Goal: Information Seeking & Learning: Learn about a topic

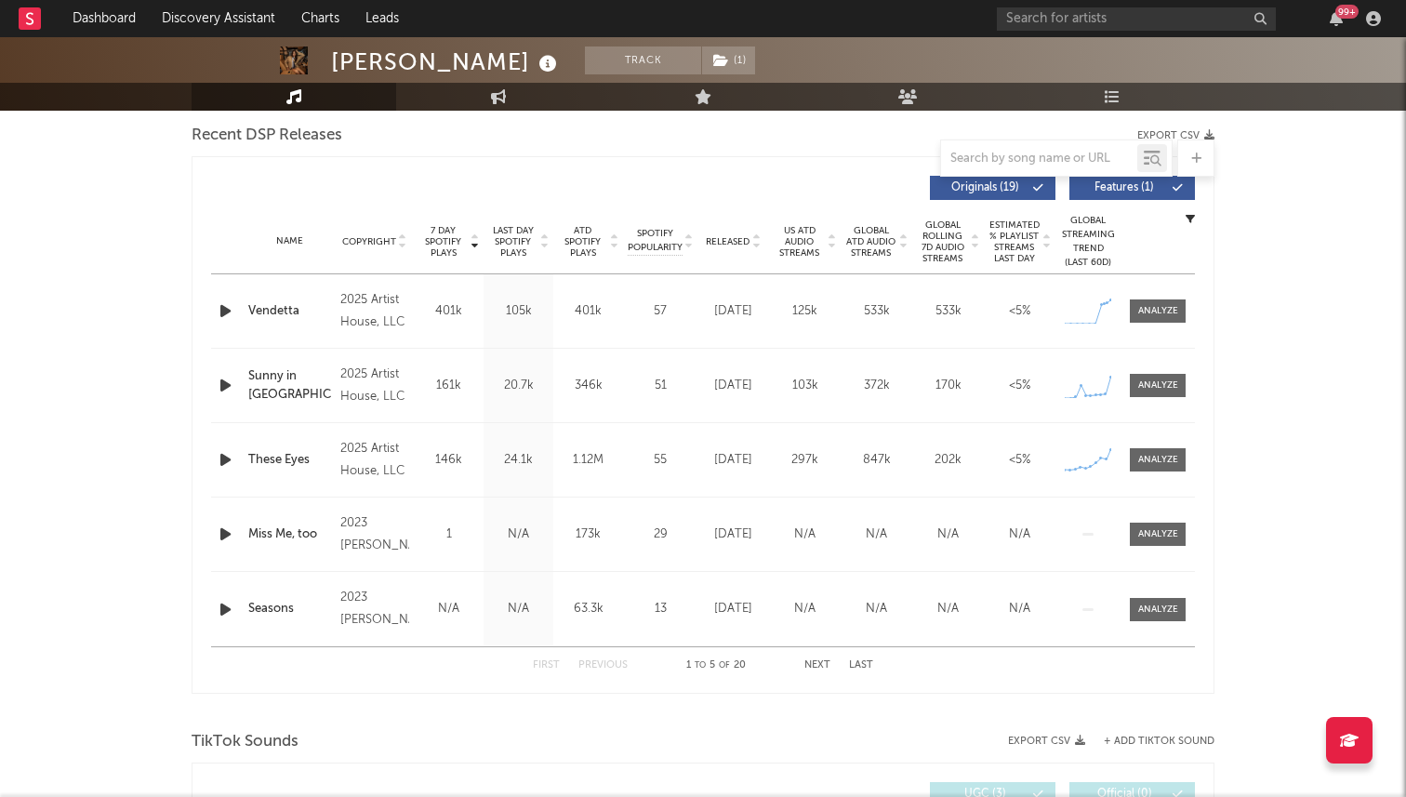
scroll to position [685, 0]
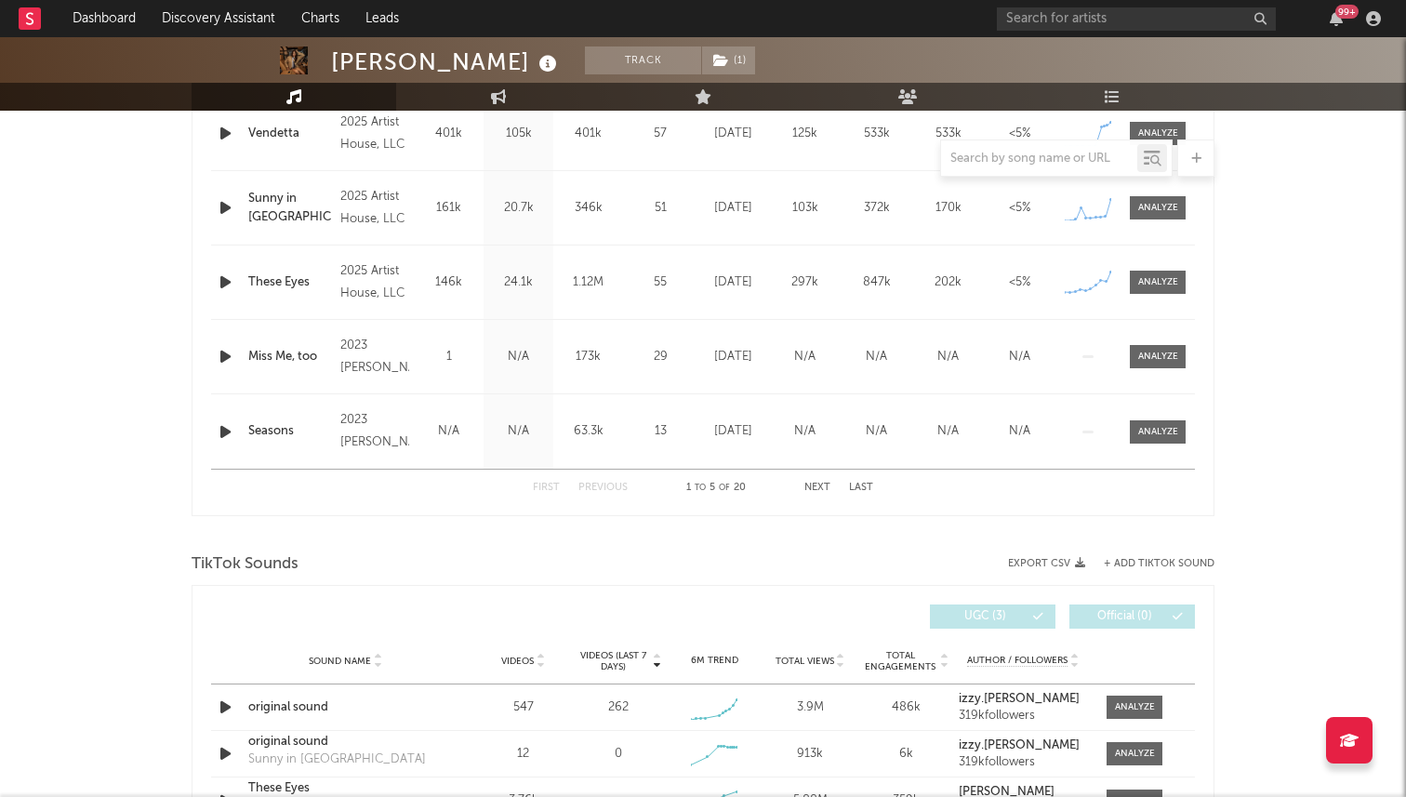
select select "6m"
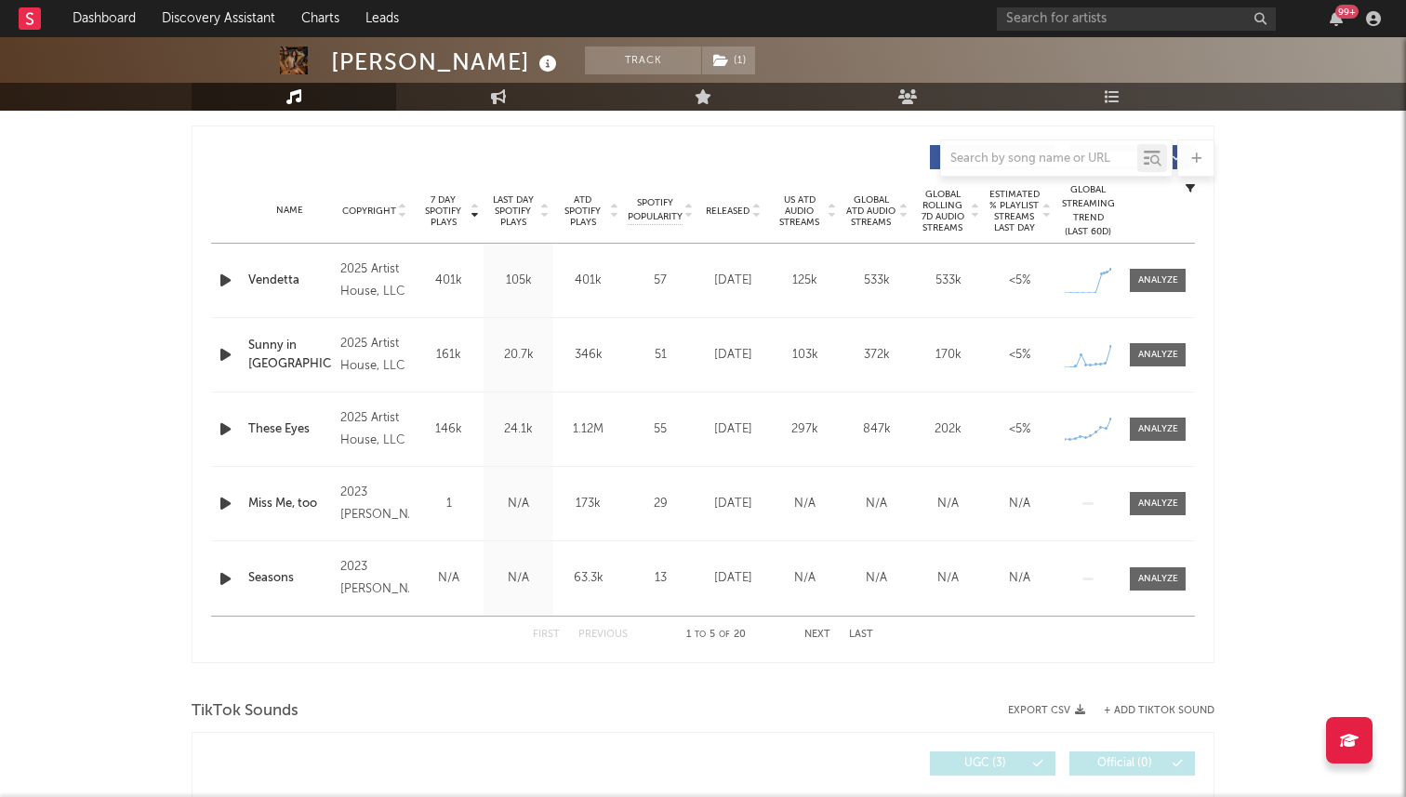
click at [1178, 292] on div "Name Vendetta Copyright 2025 Artist House, LLC Label Artist House Album Names V…" at bounding box center [703, 280] width 984 height 73
click at [1169, 285] on div at bounding box center [1158, 280] width 40 height 14
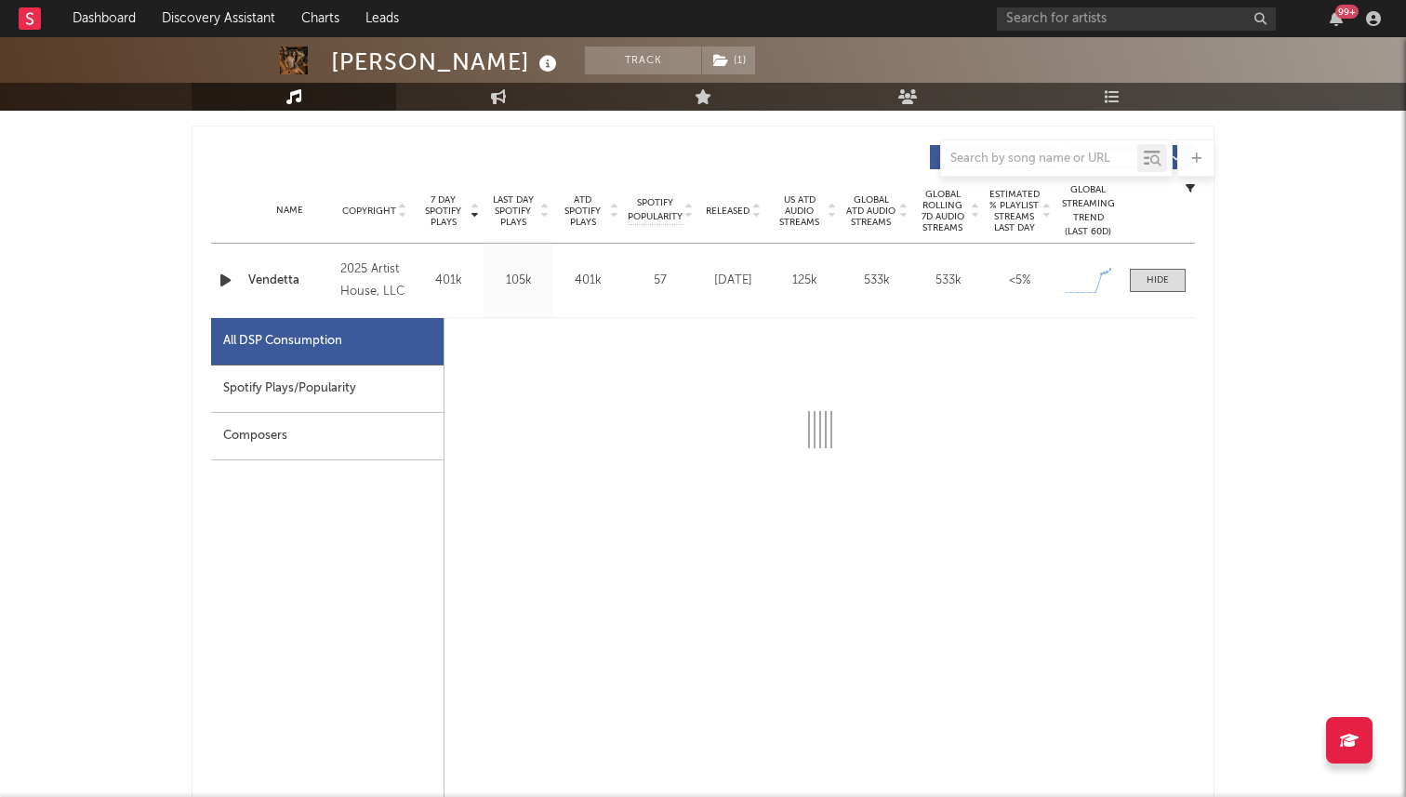
select select "1w"
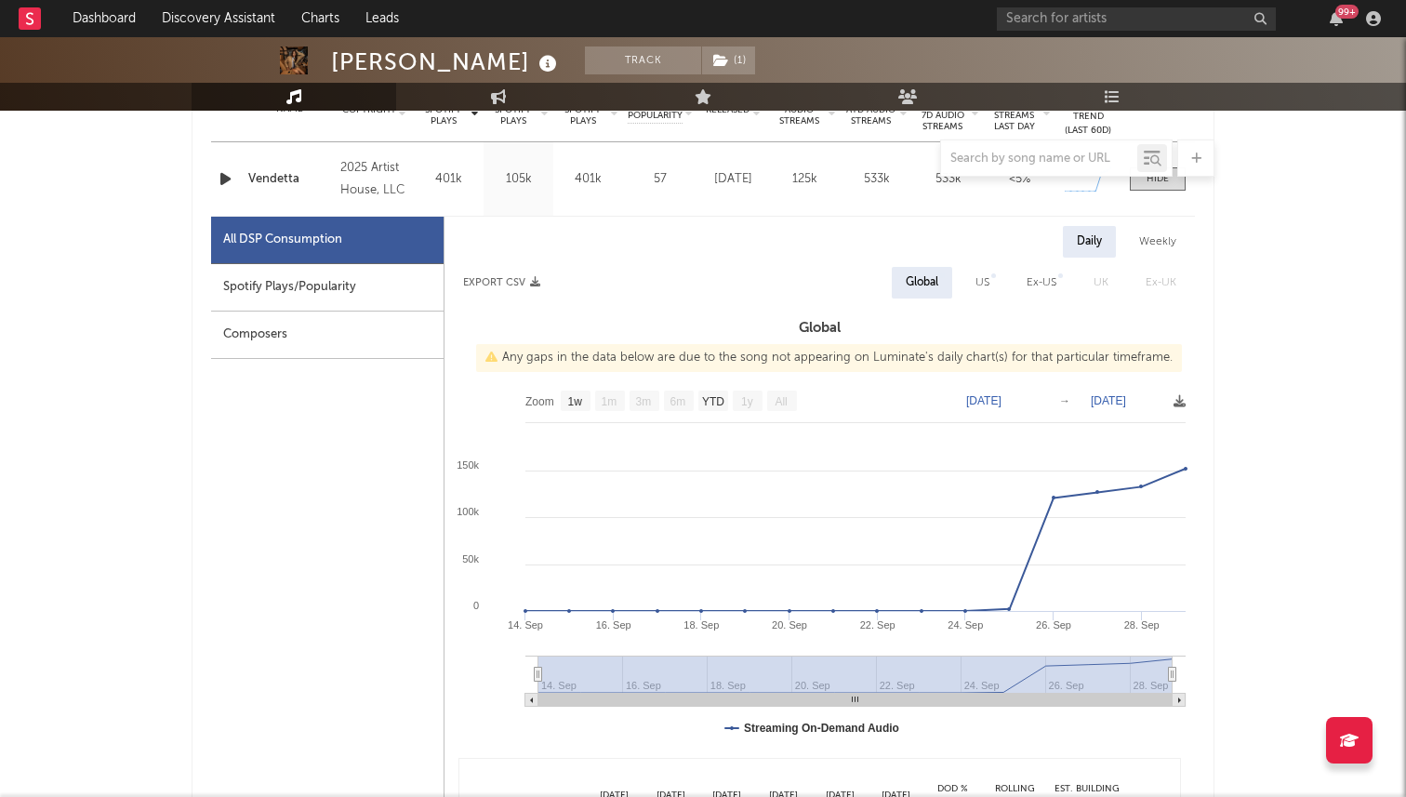
scroll to position [824, 0]
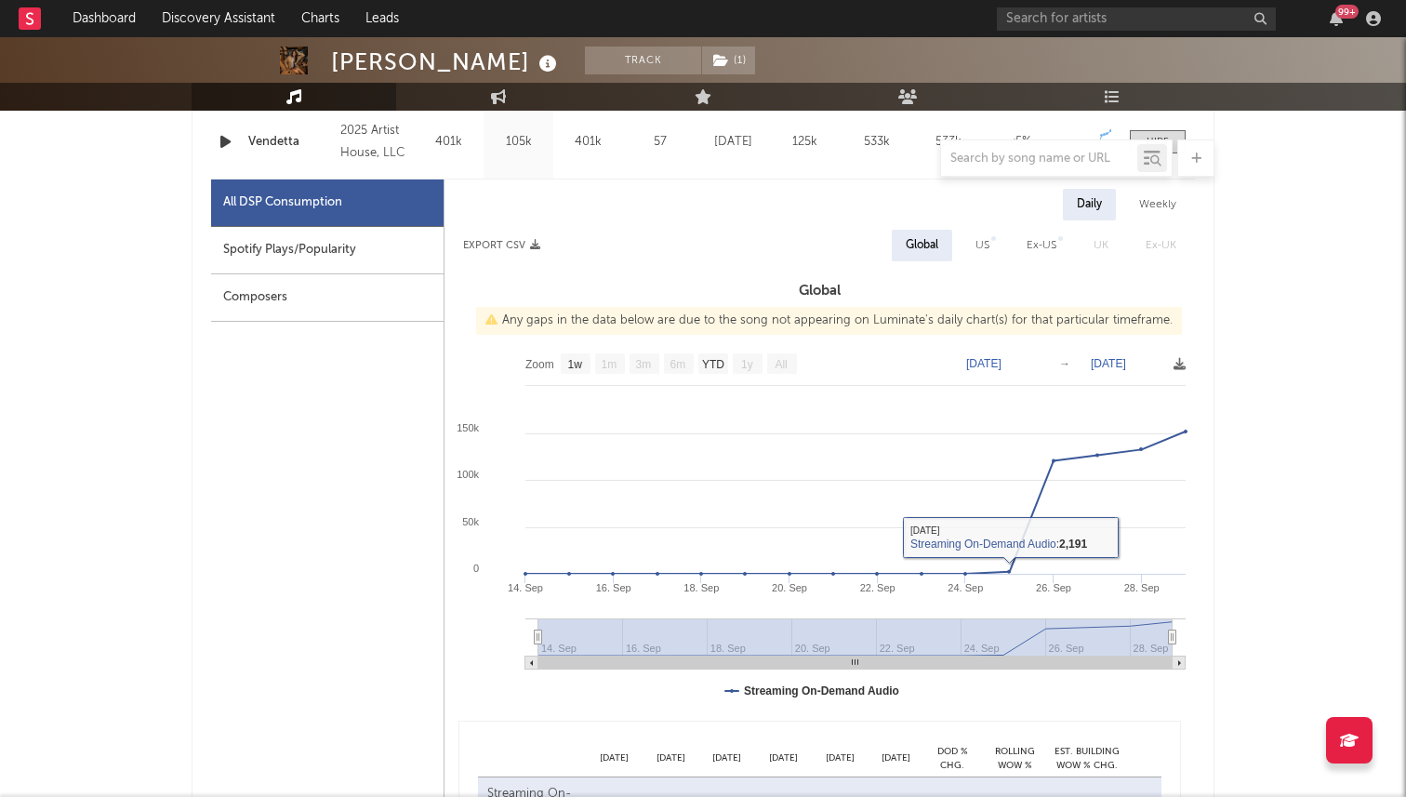
click at [986, 245] on div "US" at bounding box center [982, 245] width 14 height 22
select select "1w"
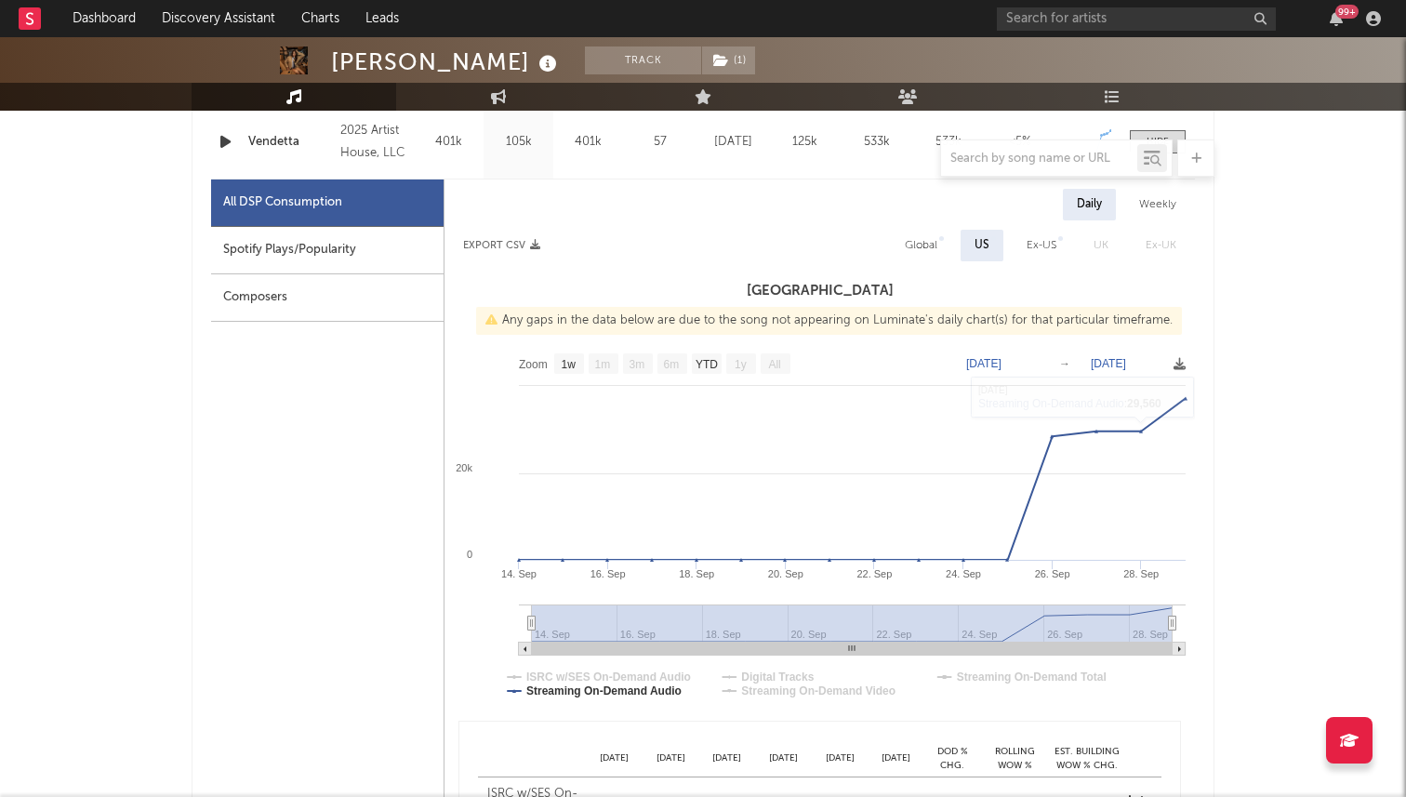
click at [919, 248] on div "Global" at bounding box center [921, 245] width 33 height 22
select select "1w"
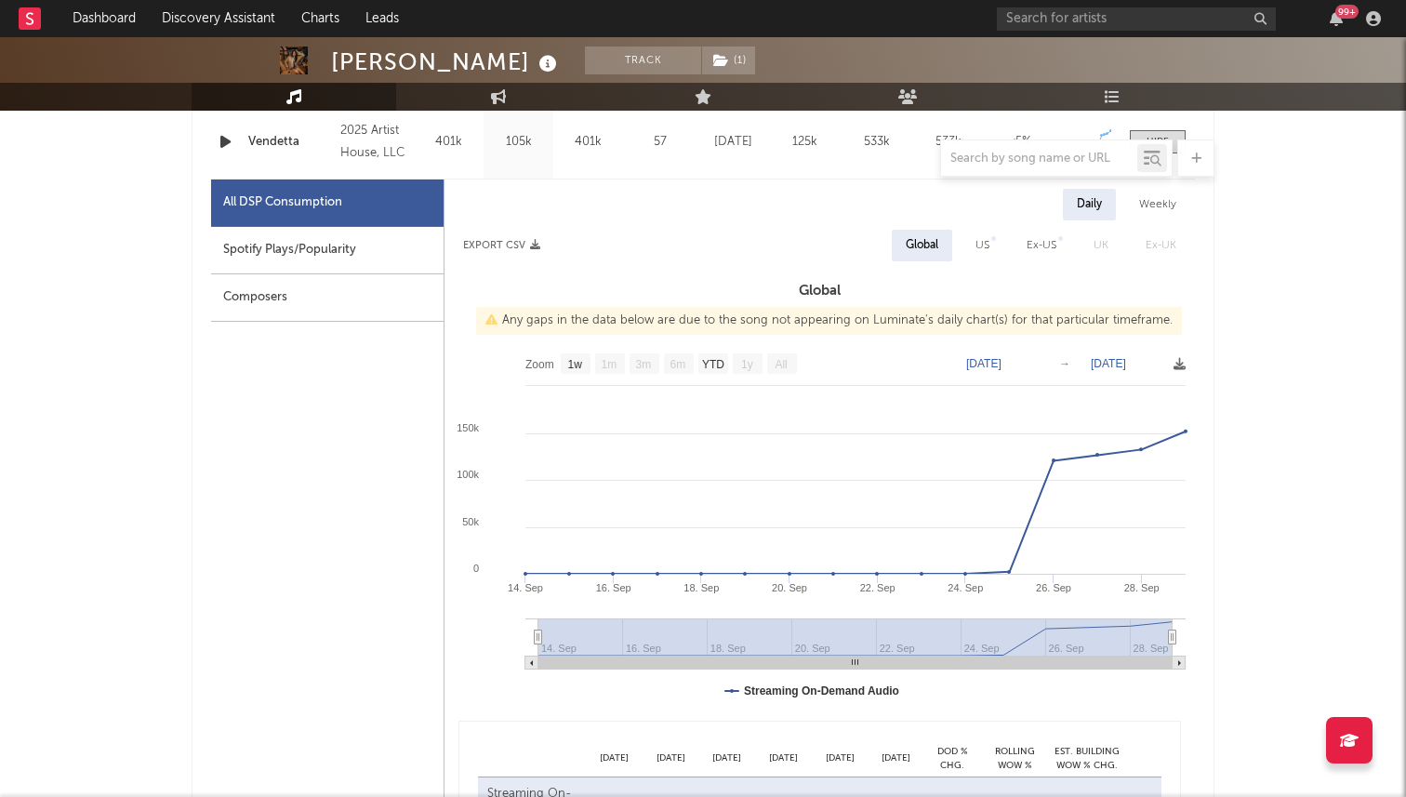
click at [982, 228] on div "Daily Weekly Export CSV Global US Ex-US [GEOGRAPHIC_DATA] Ex-UK Global Any gaps…" at bounding box center [819, 514] width 750 height 650
click at [979, 245] on div "US" at bounding box center [982, 245] width 14 height 22
select select "1w"
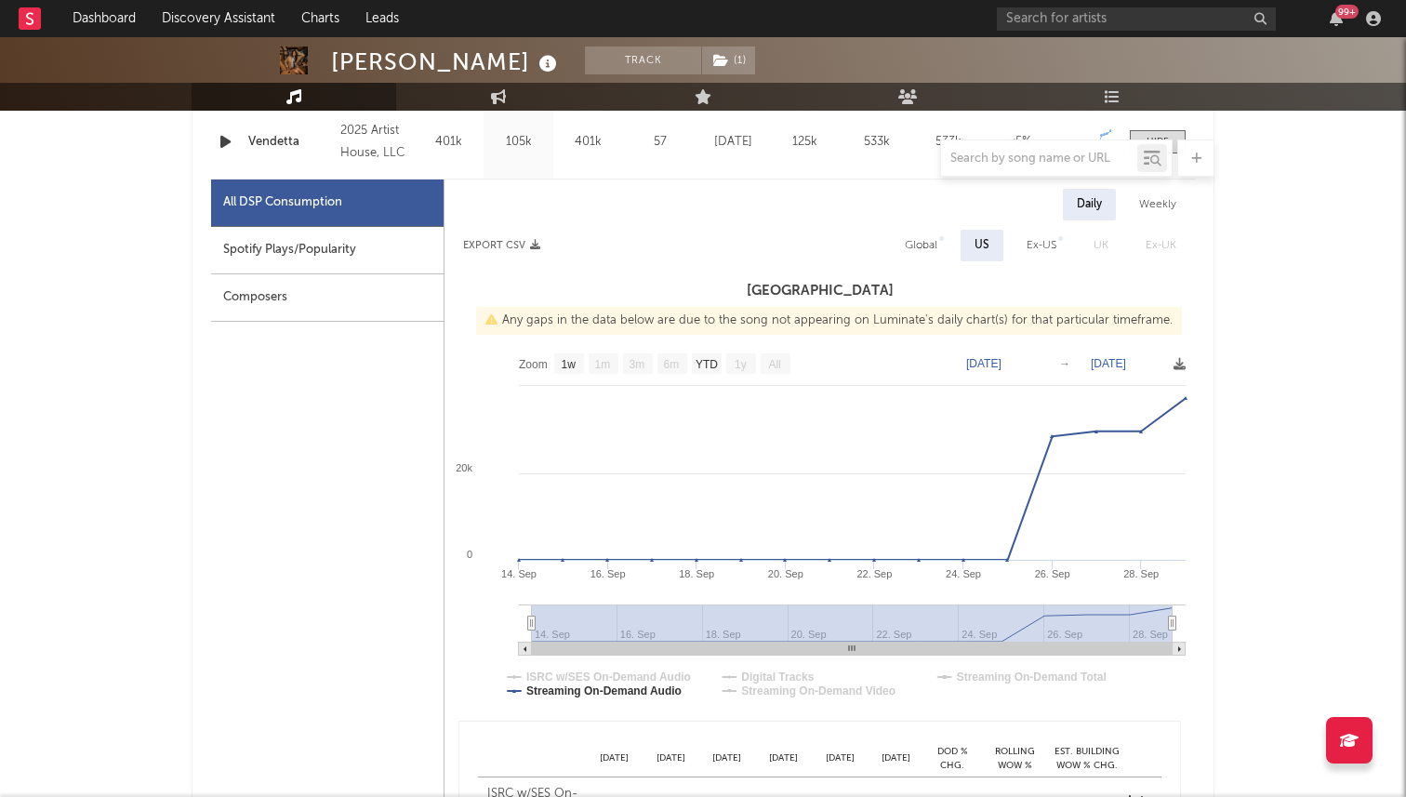
click at [925, 245] on div "Global" at bounding box center [921, 245] width 33 height 22
select select "1w"
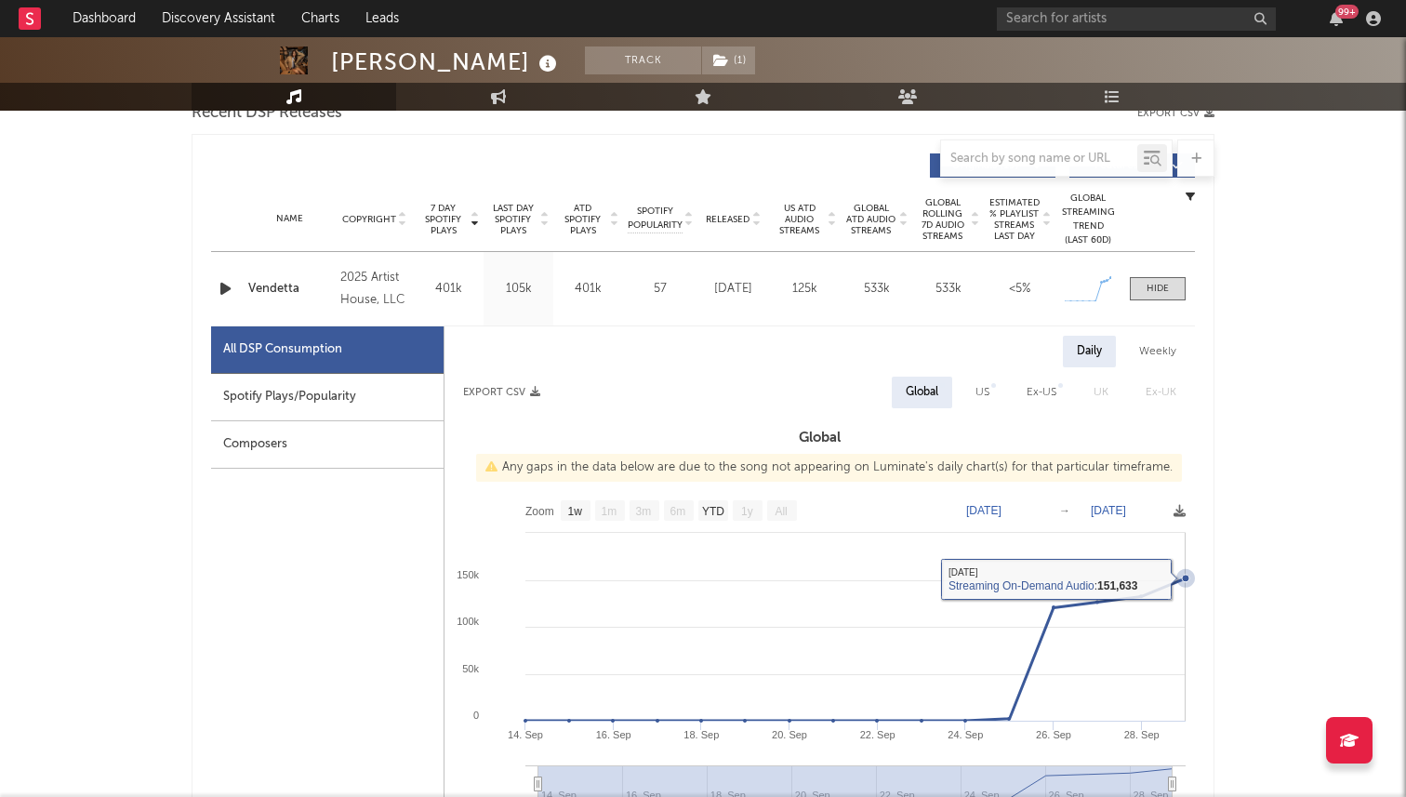
scroll to position [639, 0]
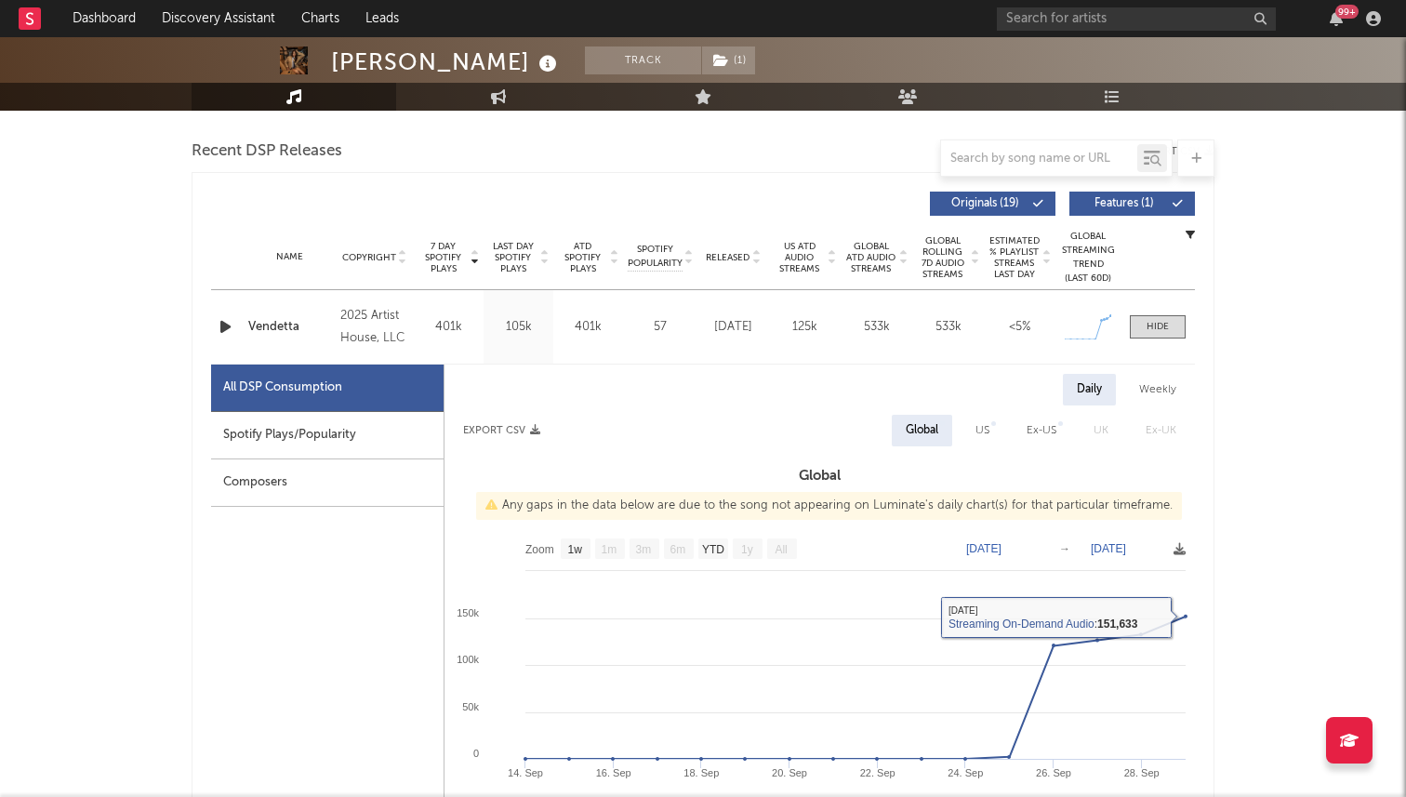
click at [994, 440] on div "US" at bounding box center [982, 431] width 42 height 32
select select "1w"
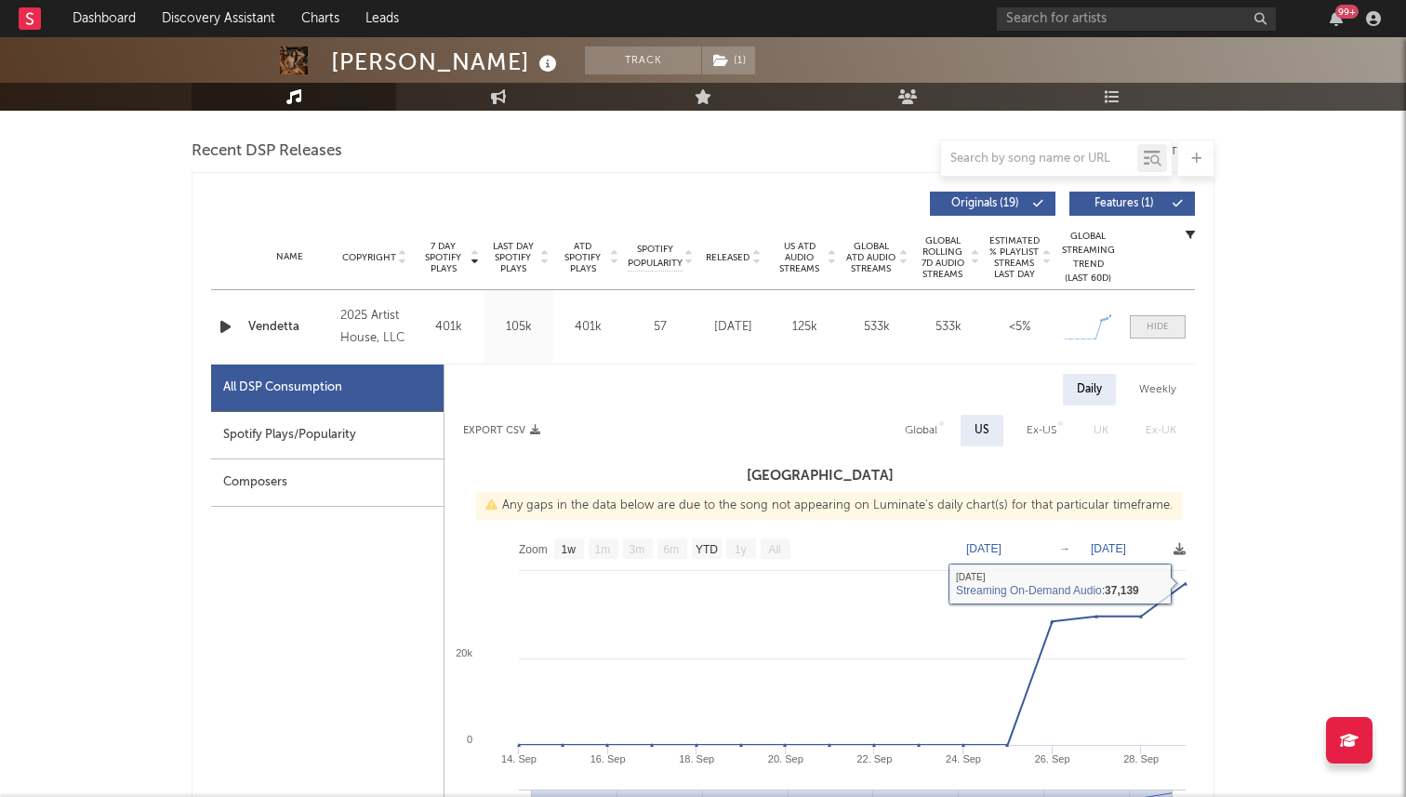
click at [1158, 327] on div at bounding box center [1157, 327] width 22 height 14
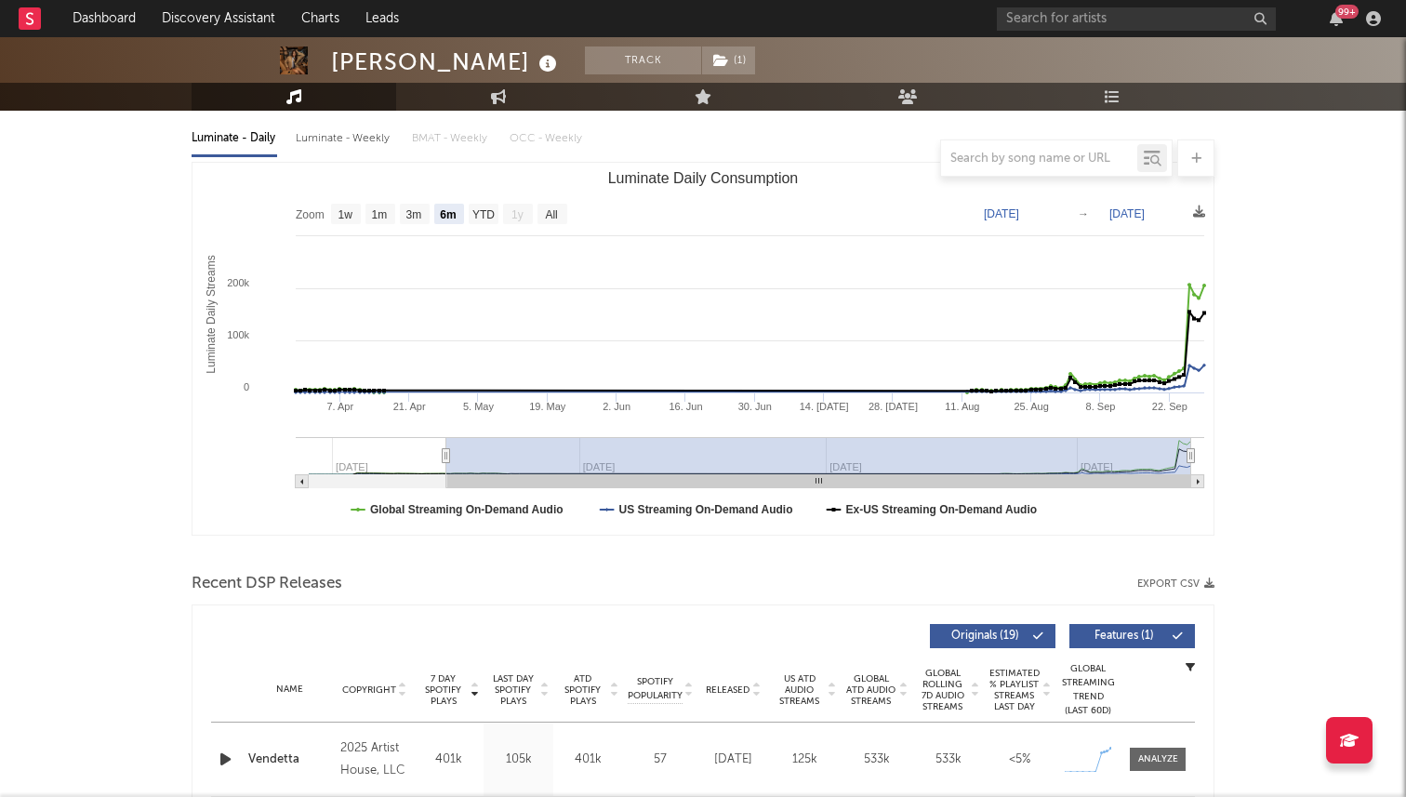
scroll to position [0, 0]
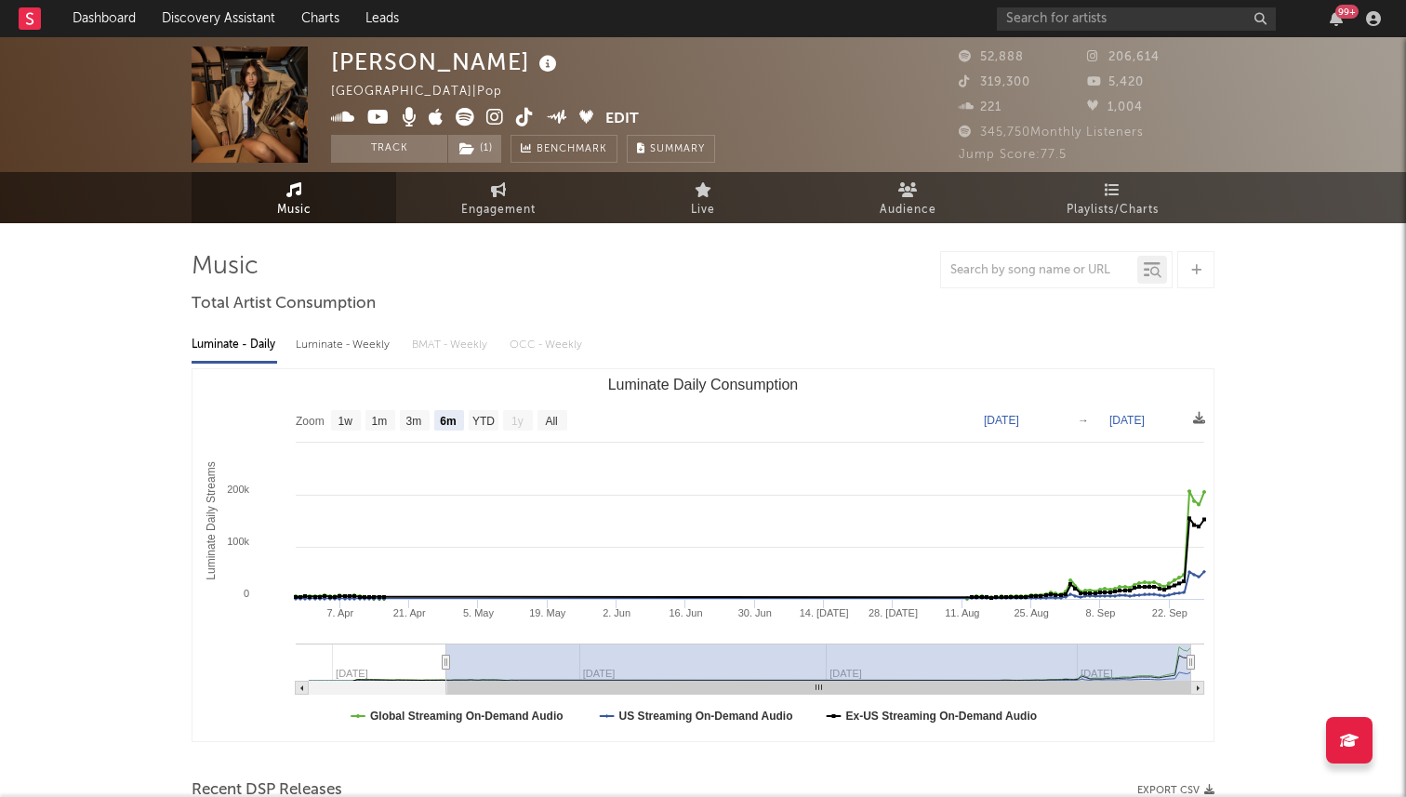
click at [522, 117] on icon at bounding box center [525, 117] width 18 height 19
click at [1035, 13] on input "text" at bounding box center [1136, 18] width 279 height 23
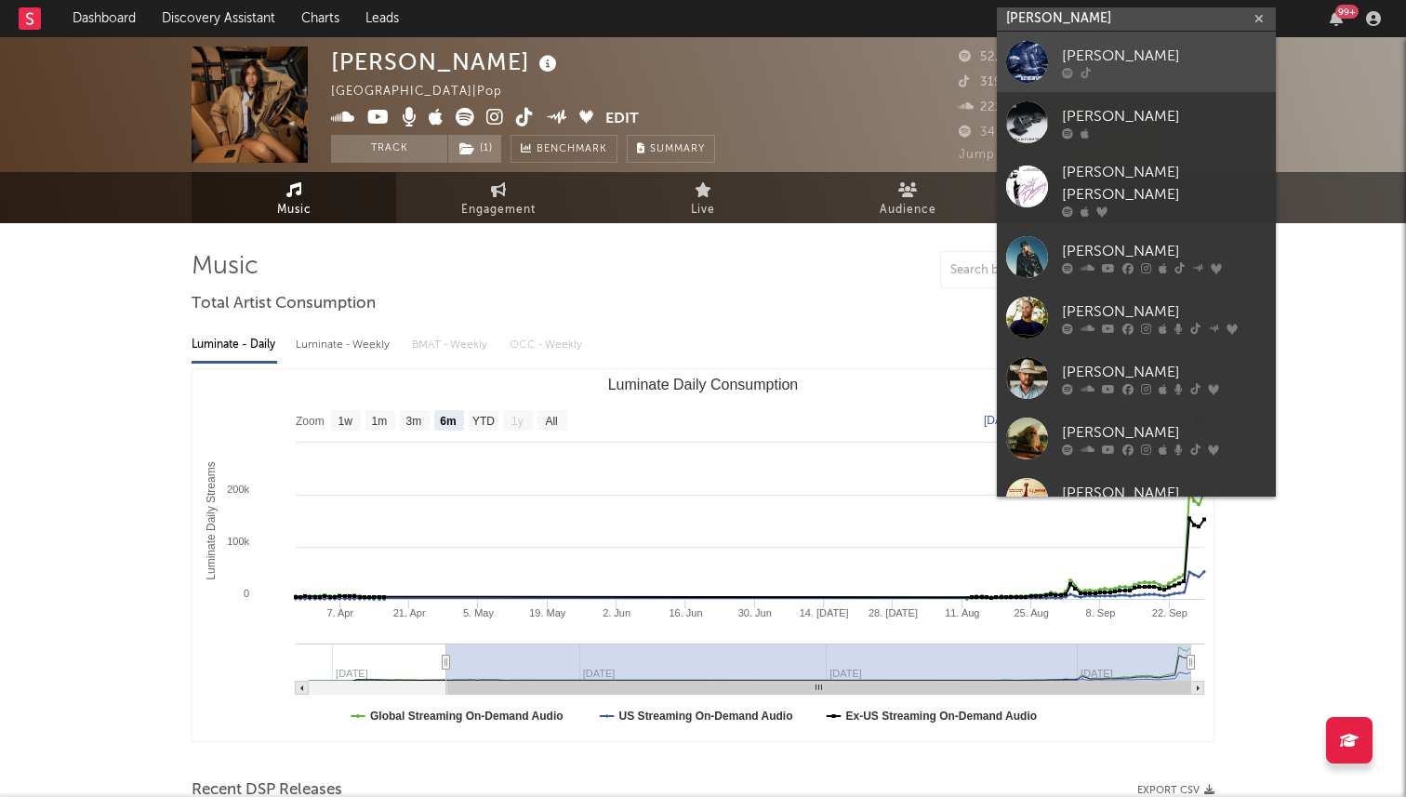
type input "[PERSON_NAME]"
click at [1066, 68] on icon at bounding box center [1067, 72] width 11 height 11
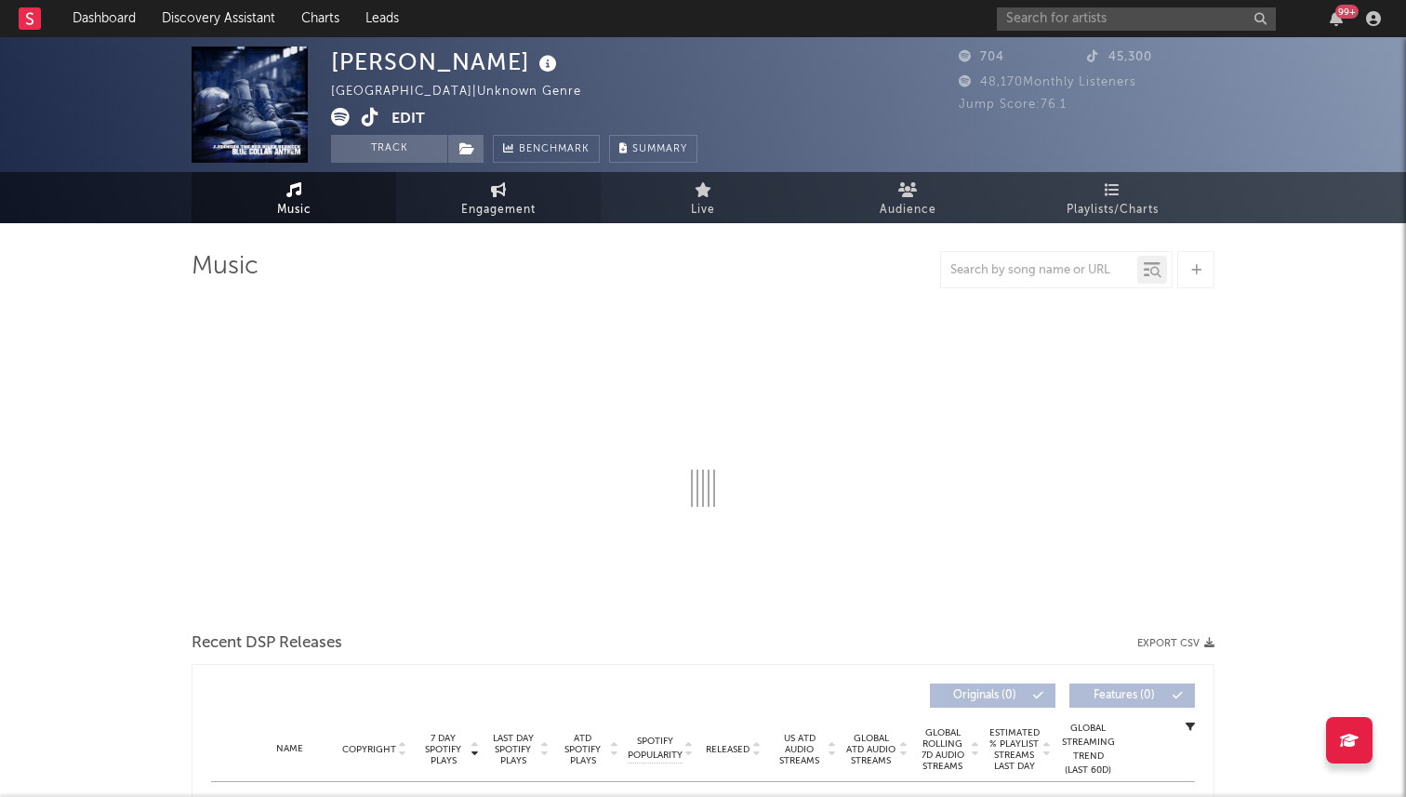
select select "6m"
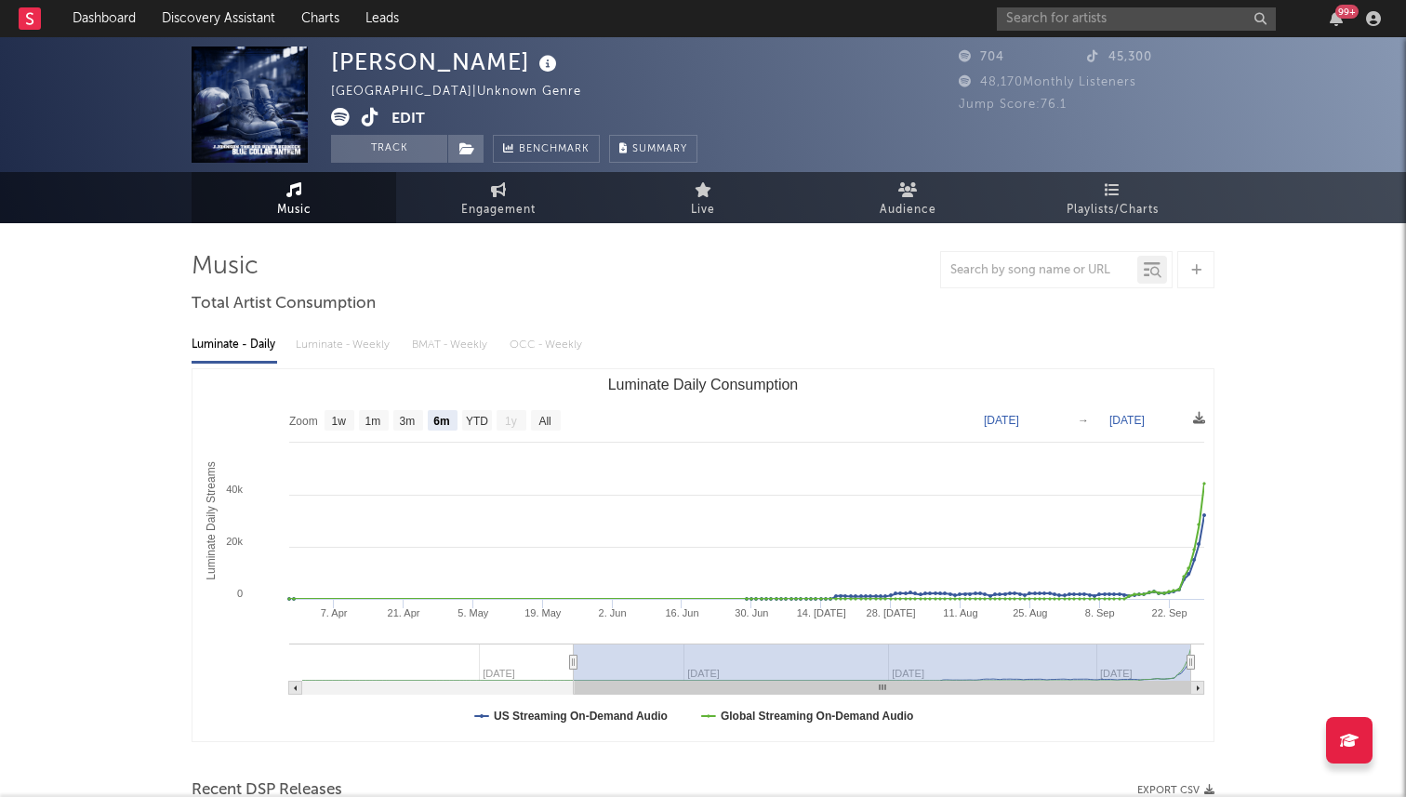
click at [371, 121] on icon at bounding box center [371, 117] width 18 height 19
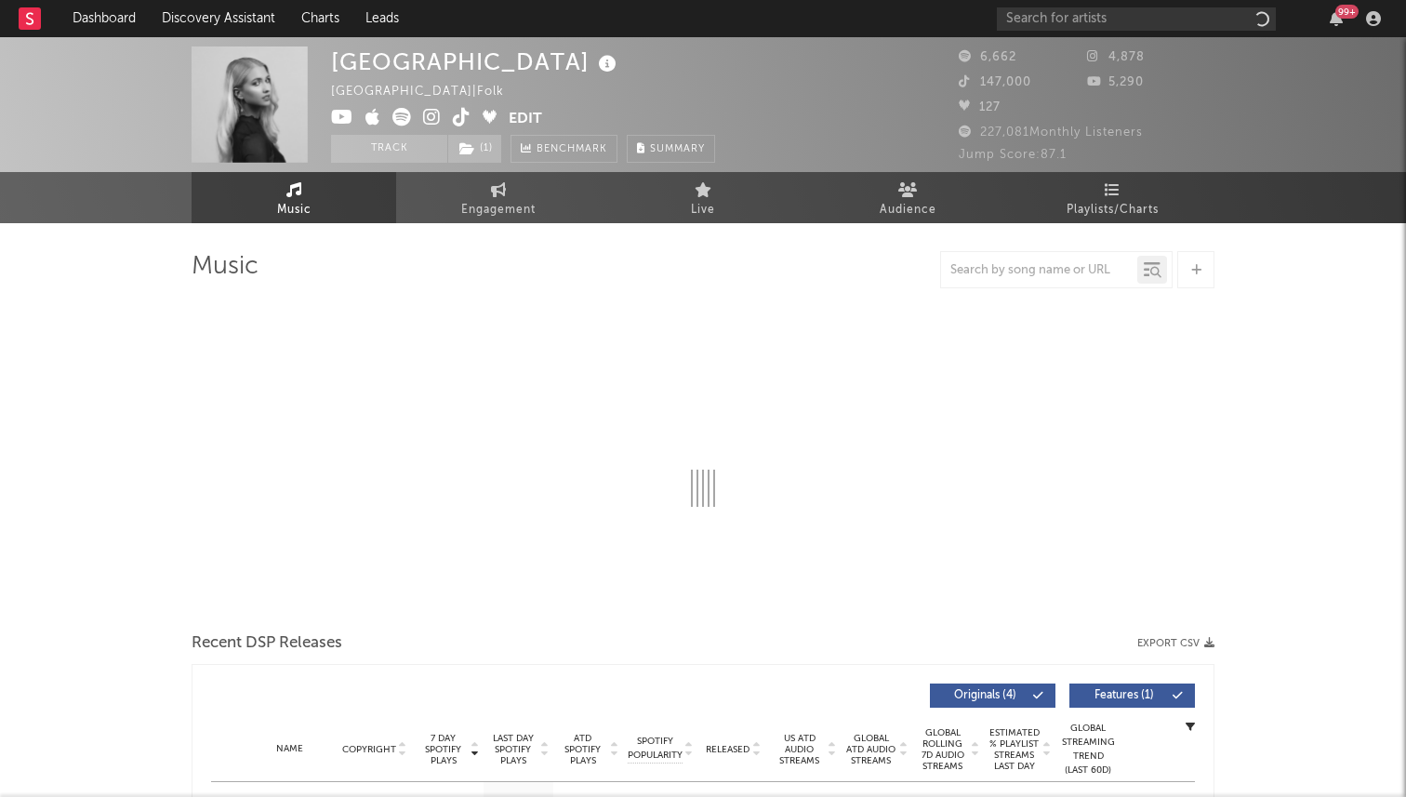
select select "1w"
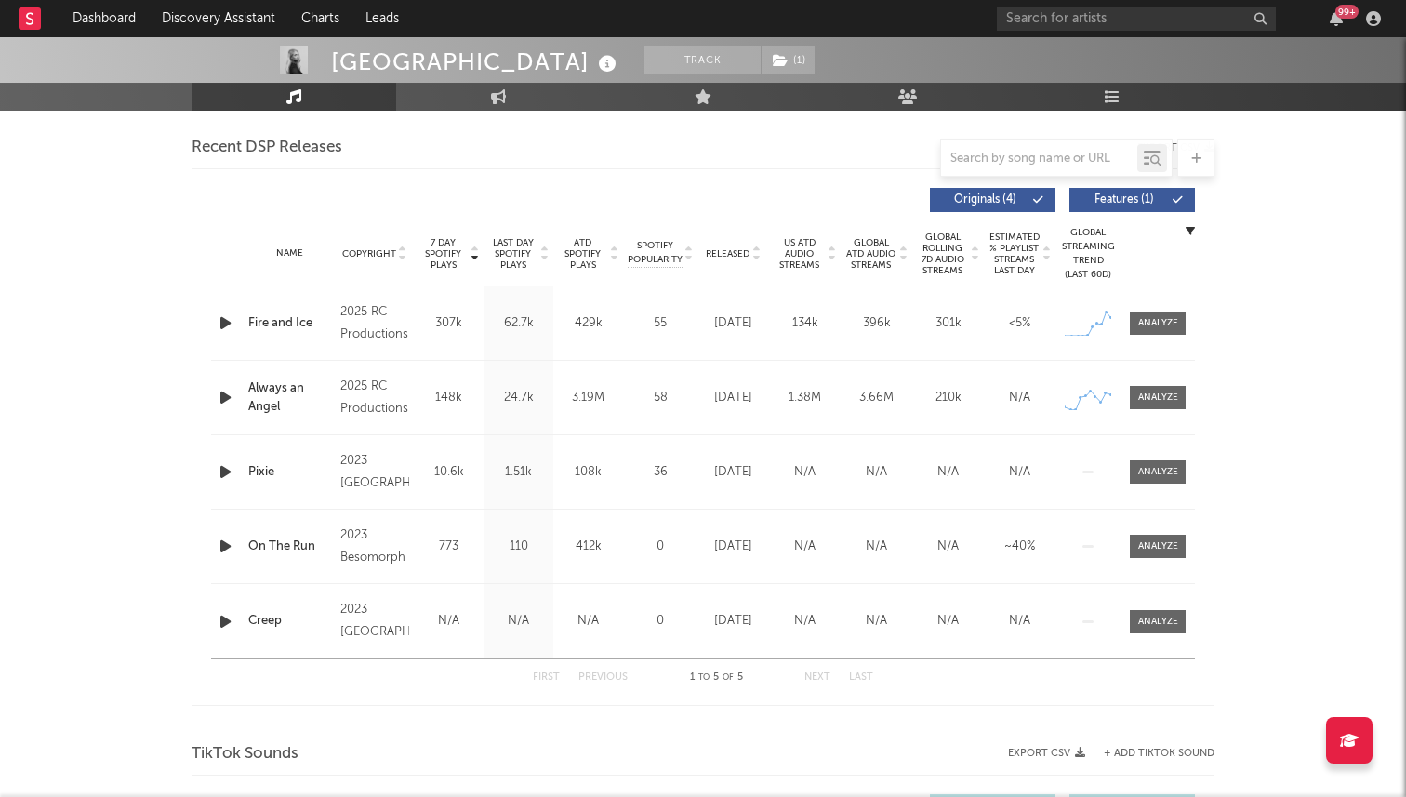
scroll to position [637, 0]
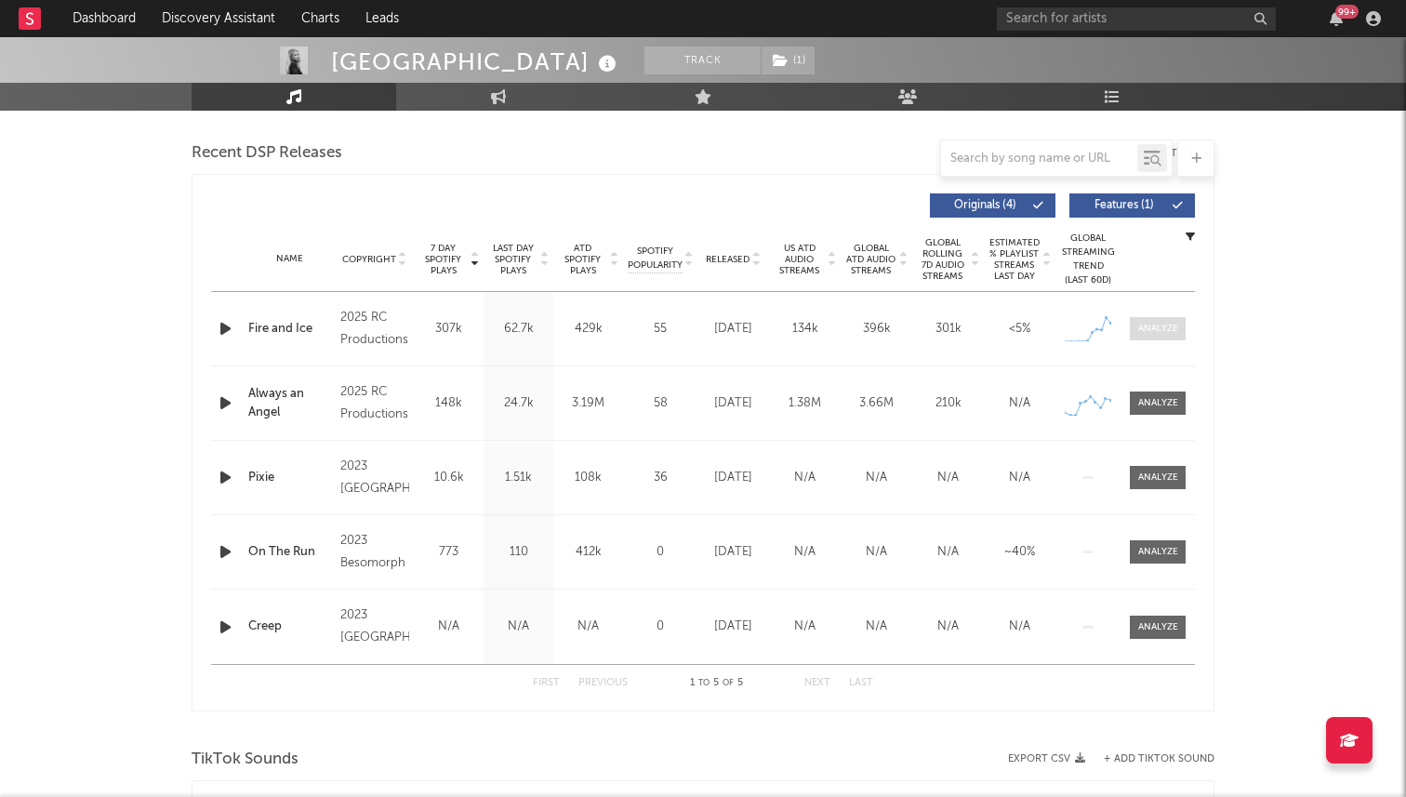
click at [1133, 331] on span at bounding box center [1158, 328] width 56 height 23
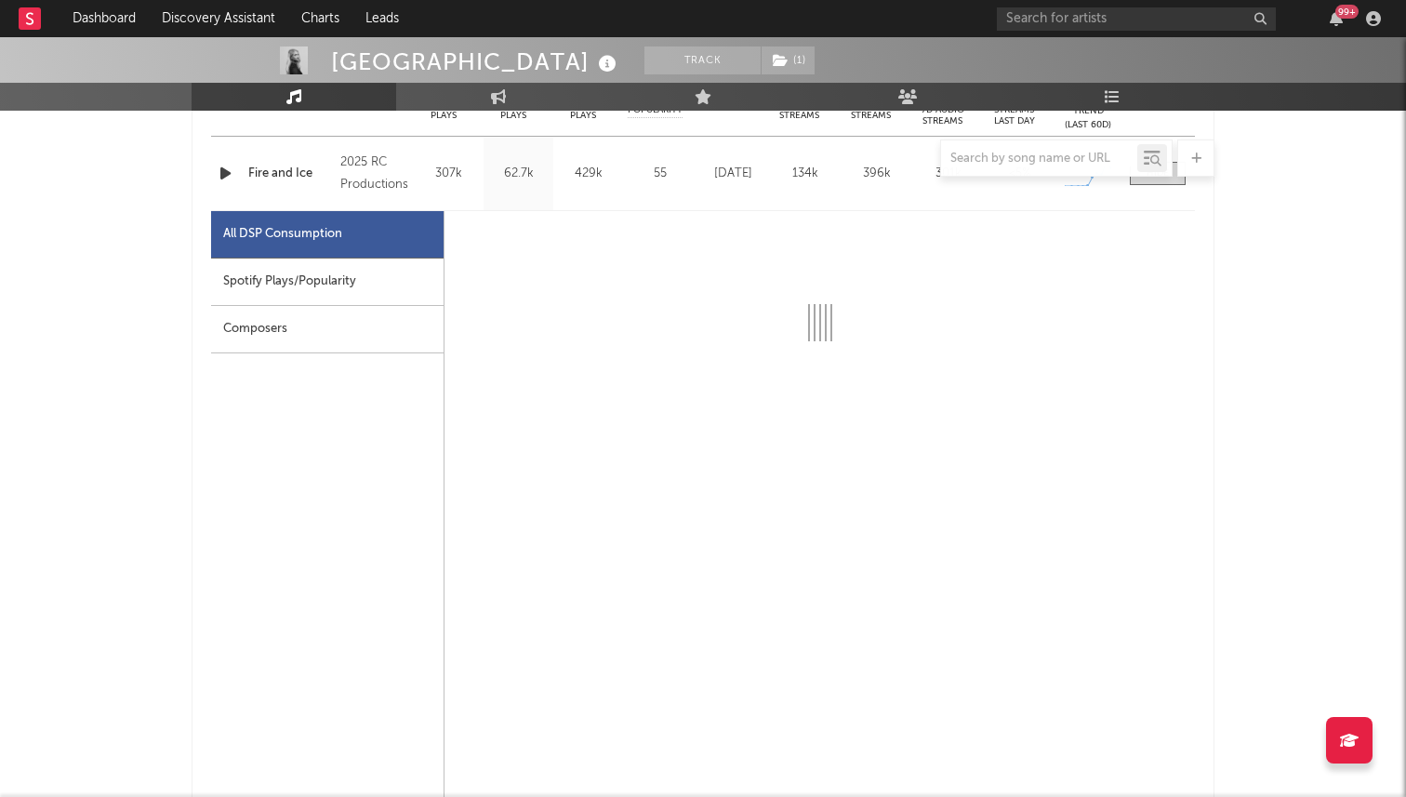
scroll to position [796, 0]
select select "1w"
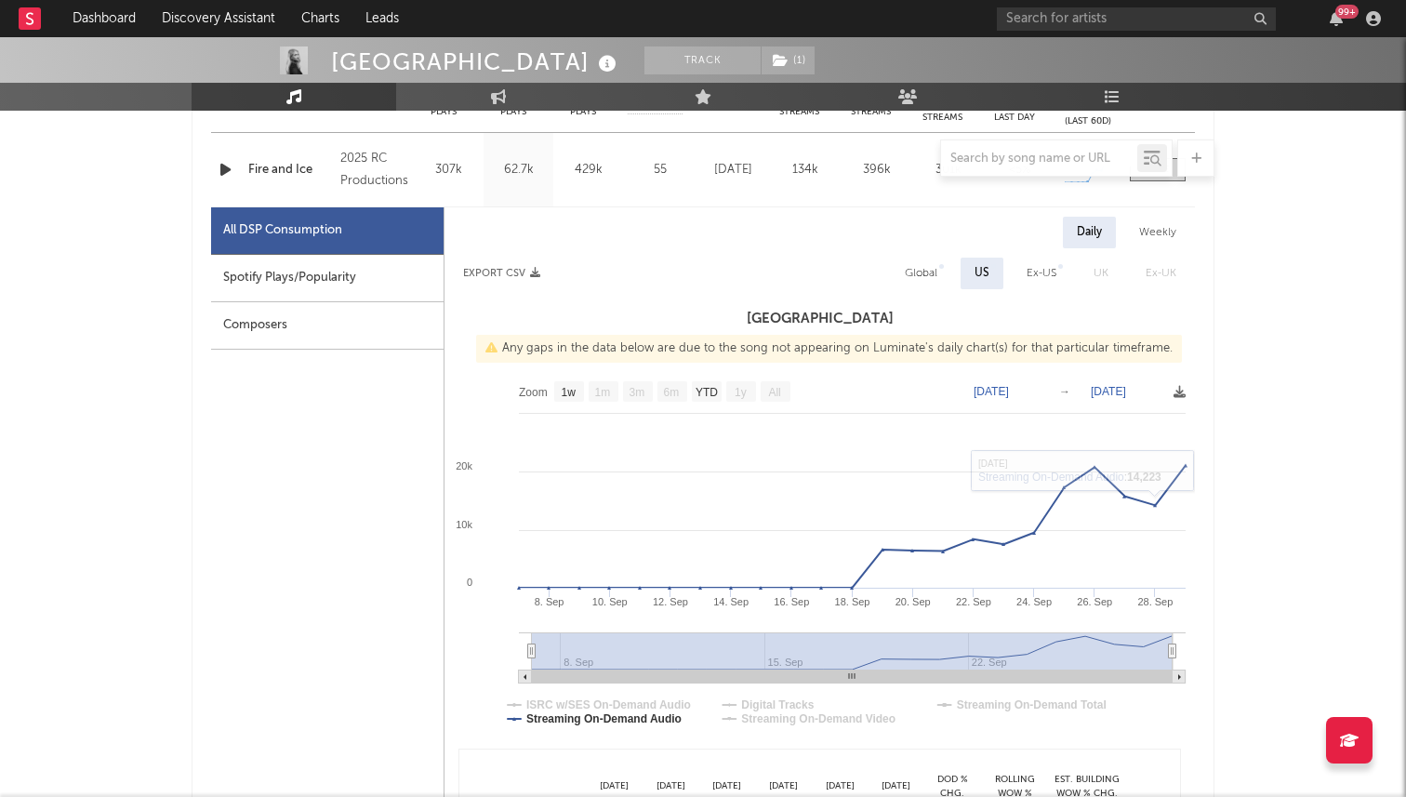
click at [935, 276] on div "Global" at bounding box center [921, 273] width 33 height 22
select select "1w"
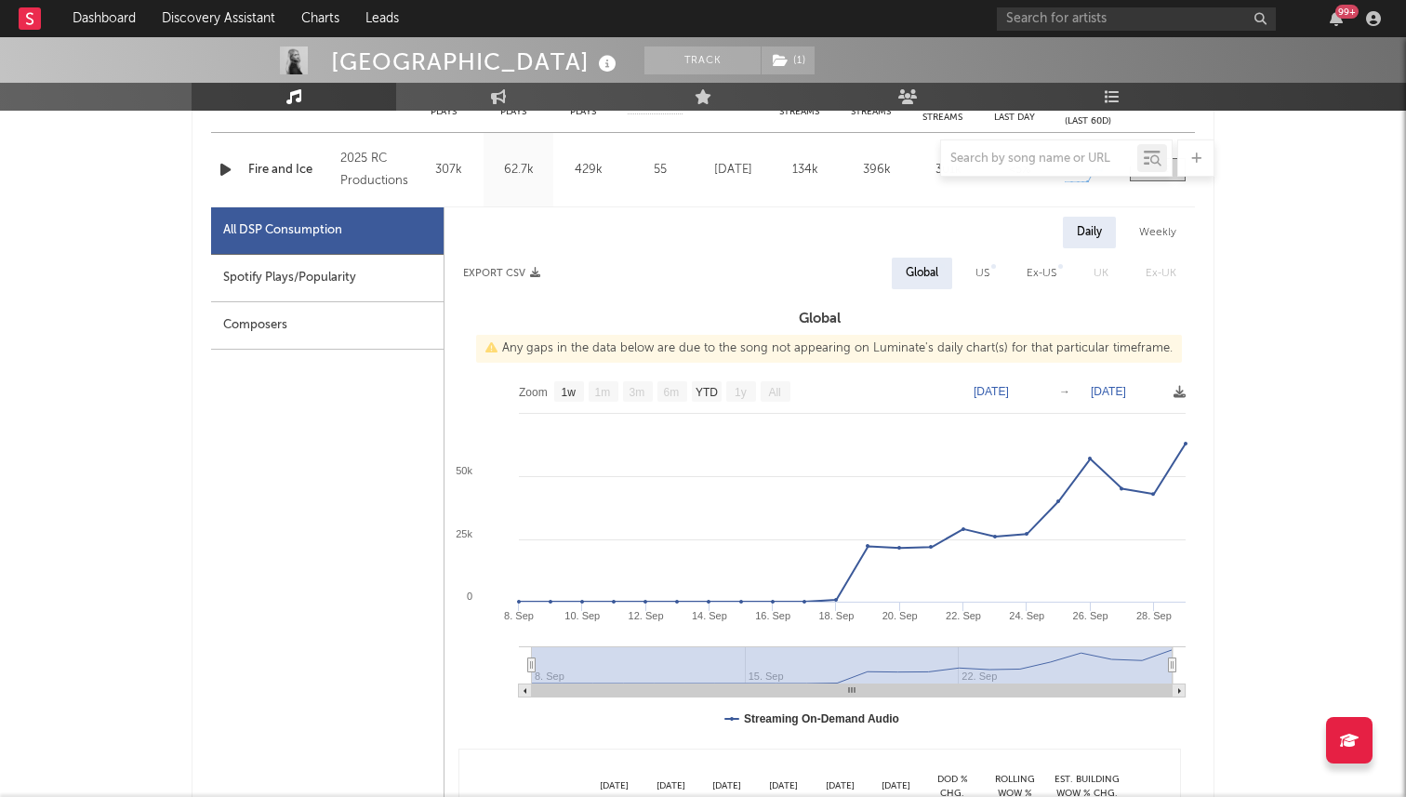
click at [987, 282] on div "US" at bounding box center [982, 273] width 14 height 22
select select "1w"
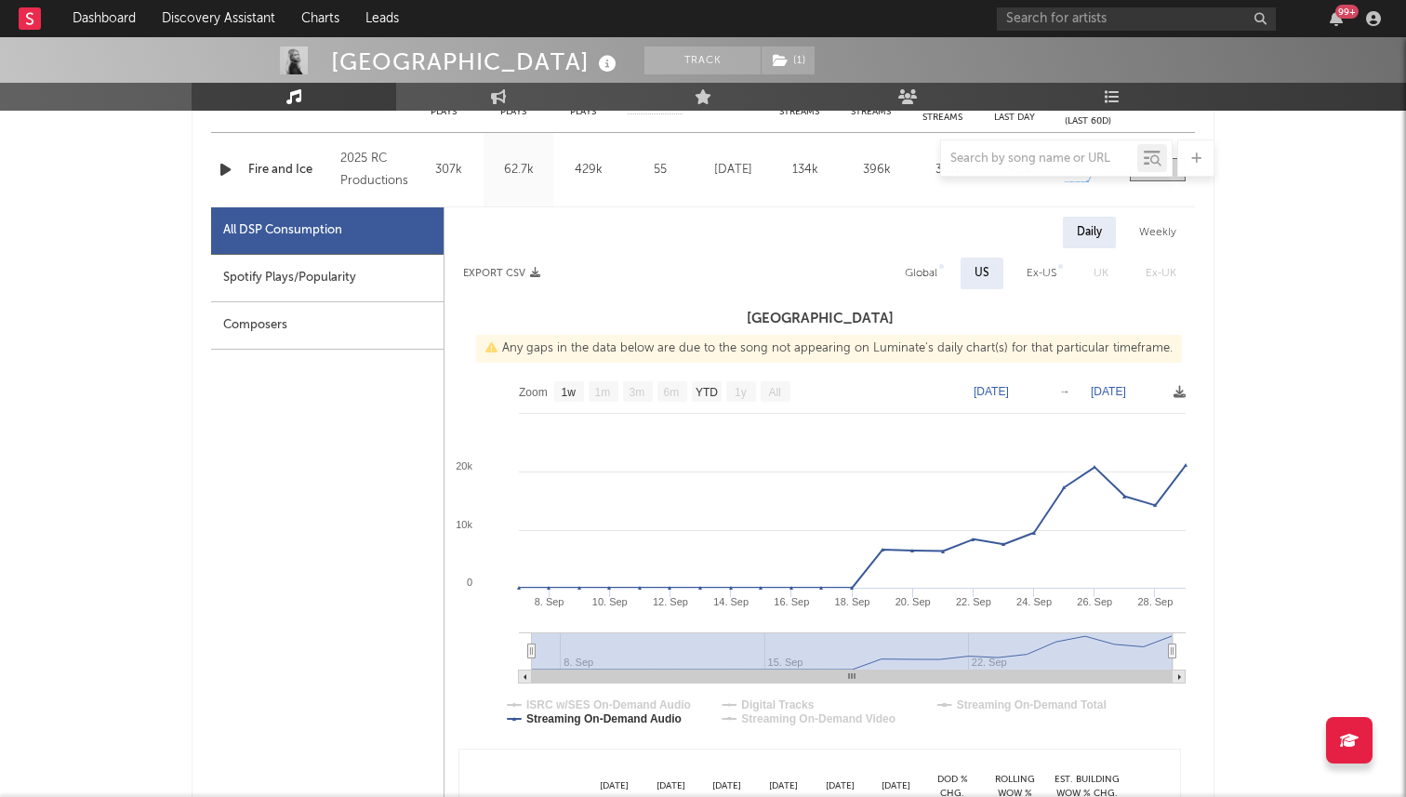
click at [914, 270] on div "Global" at bounding box center [921, 273] width 33 height 22
select select "1w"
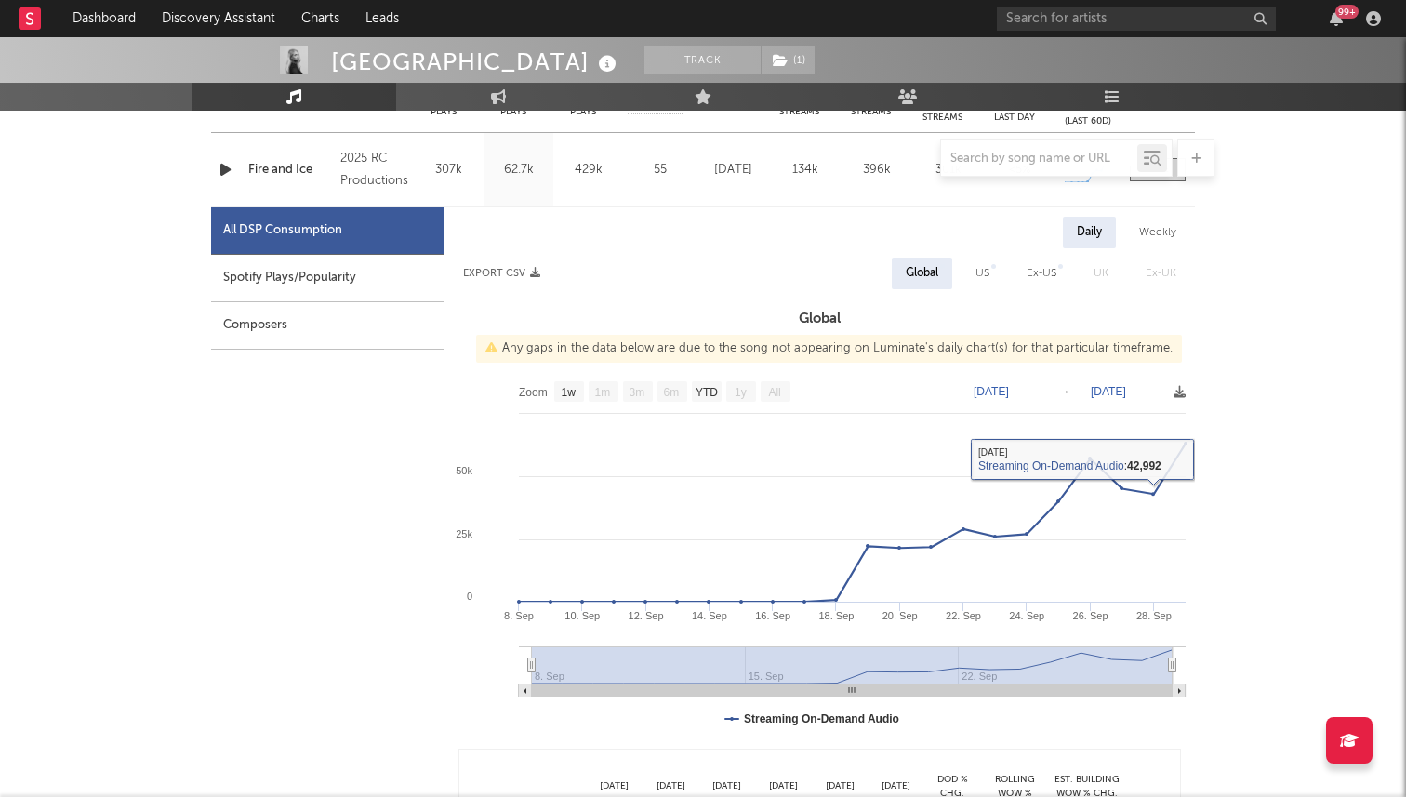
click at [991, 287] on div "US" at bounding box center [982, 274] width 42 height 32
select select "1w"
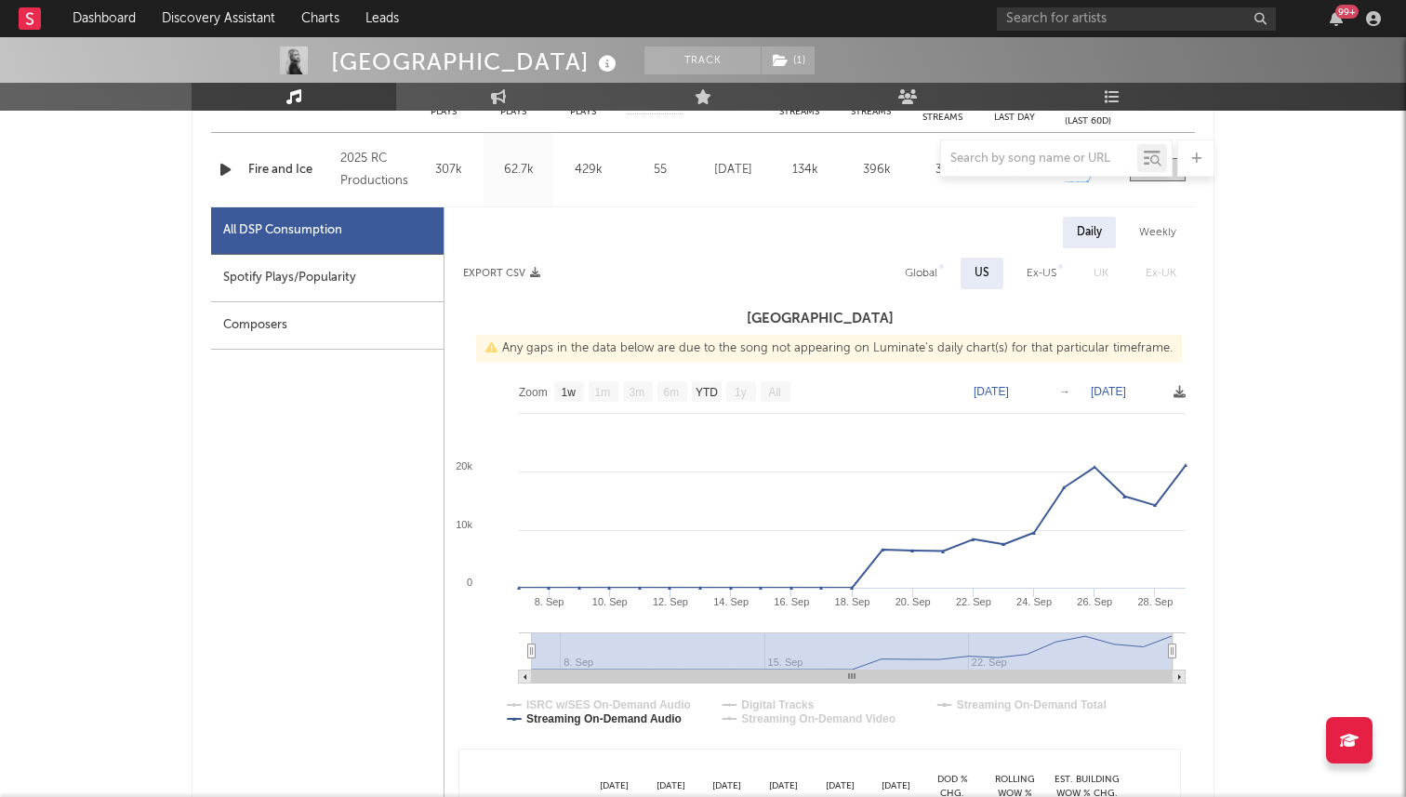
click at [916, 263] on div "Global" at bounding box center [921, 273] width 33 height 22
select select "1w"
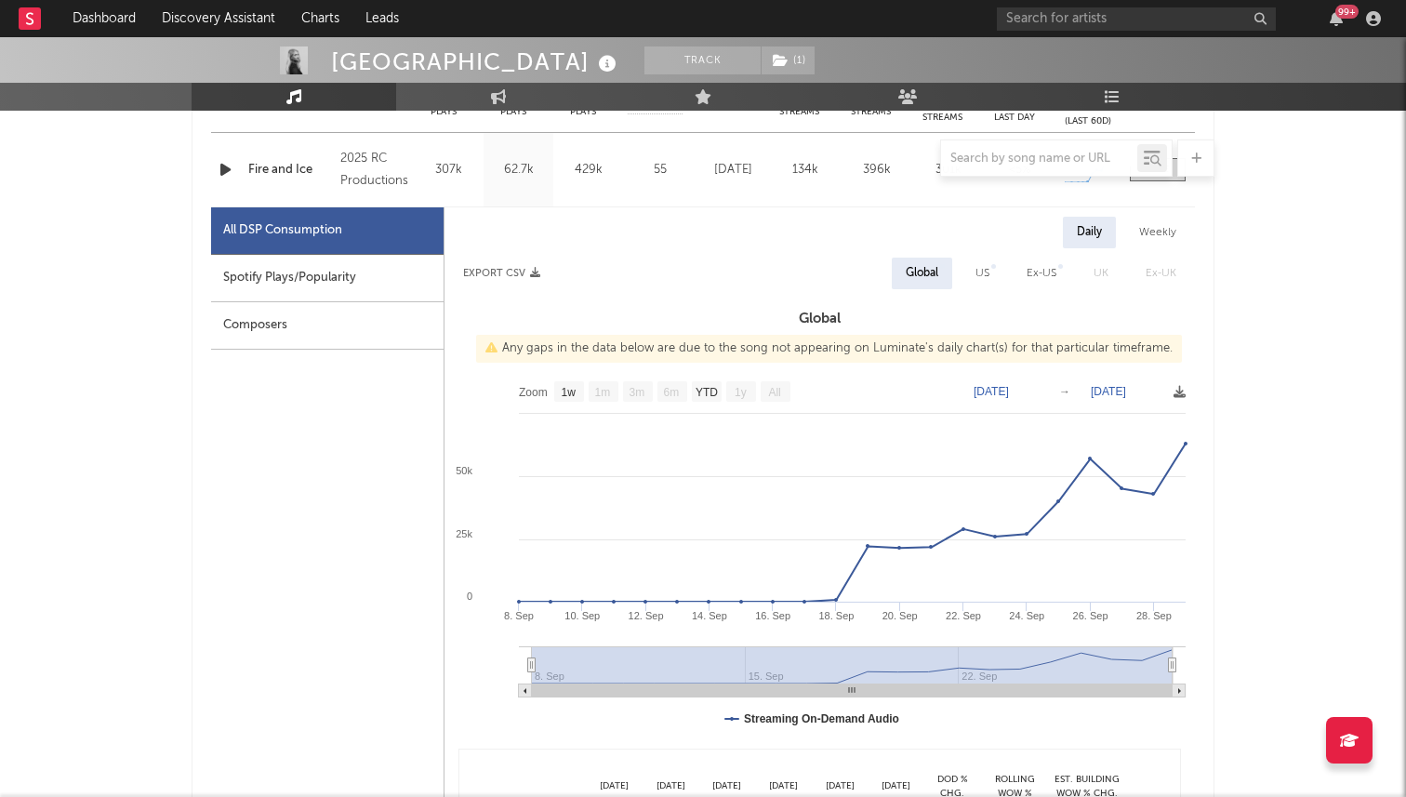
click at [970, 276] on div "US" at bounding box center [982, 274] width 42 height 32
select select "1w"
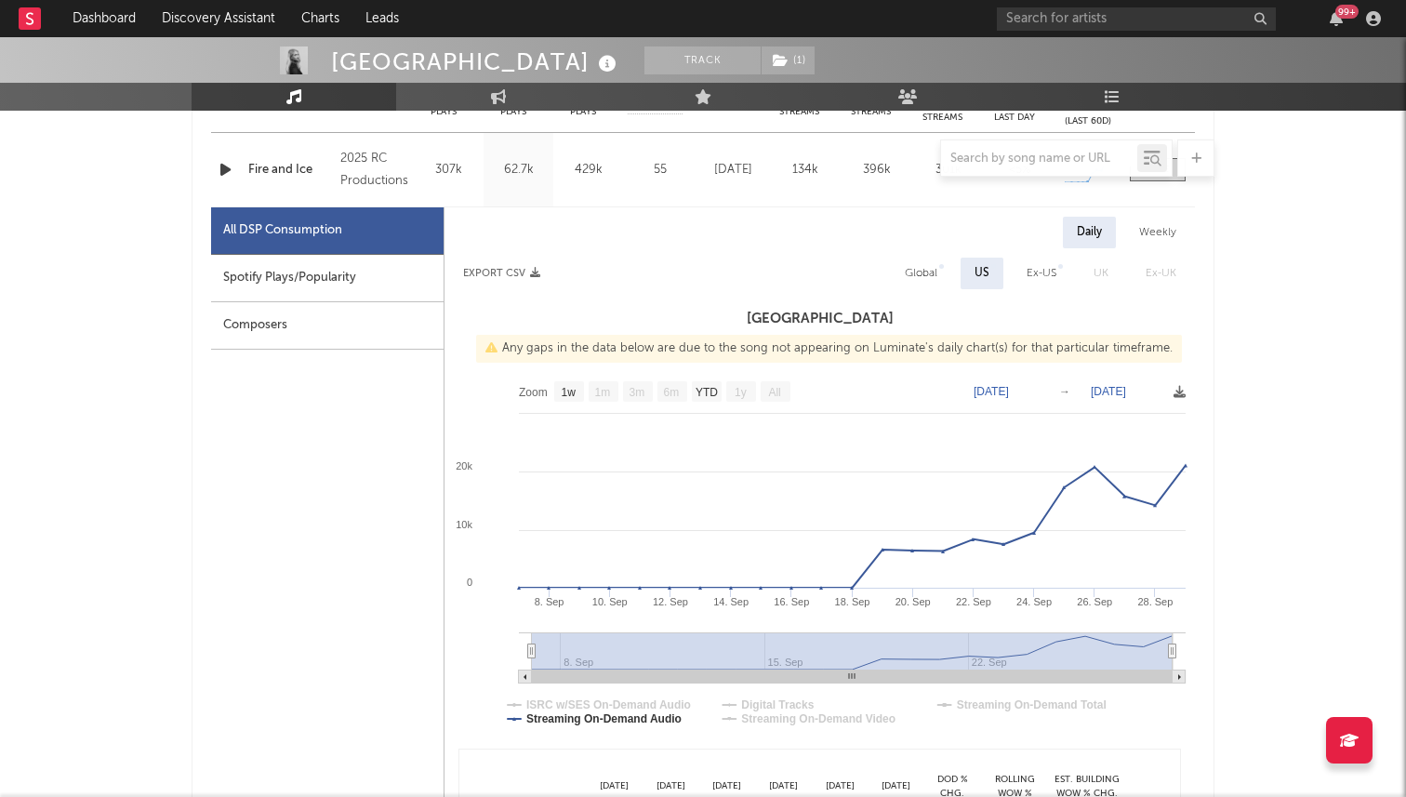
click at [937, 260] on div "Global" at bounding box center [921, 274] width 60 height 32
select select "1w"
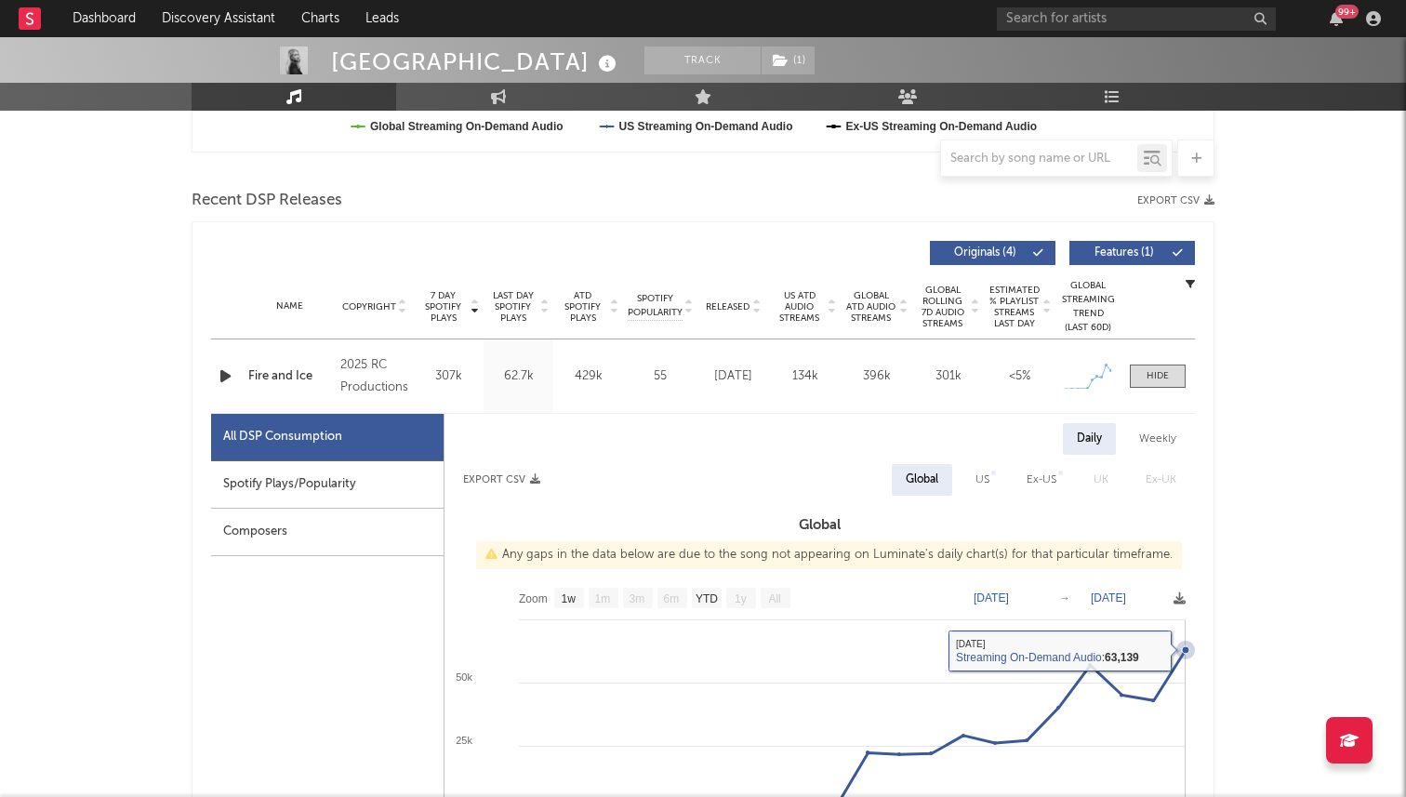
scroll to position [590, 0]
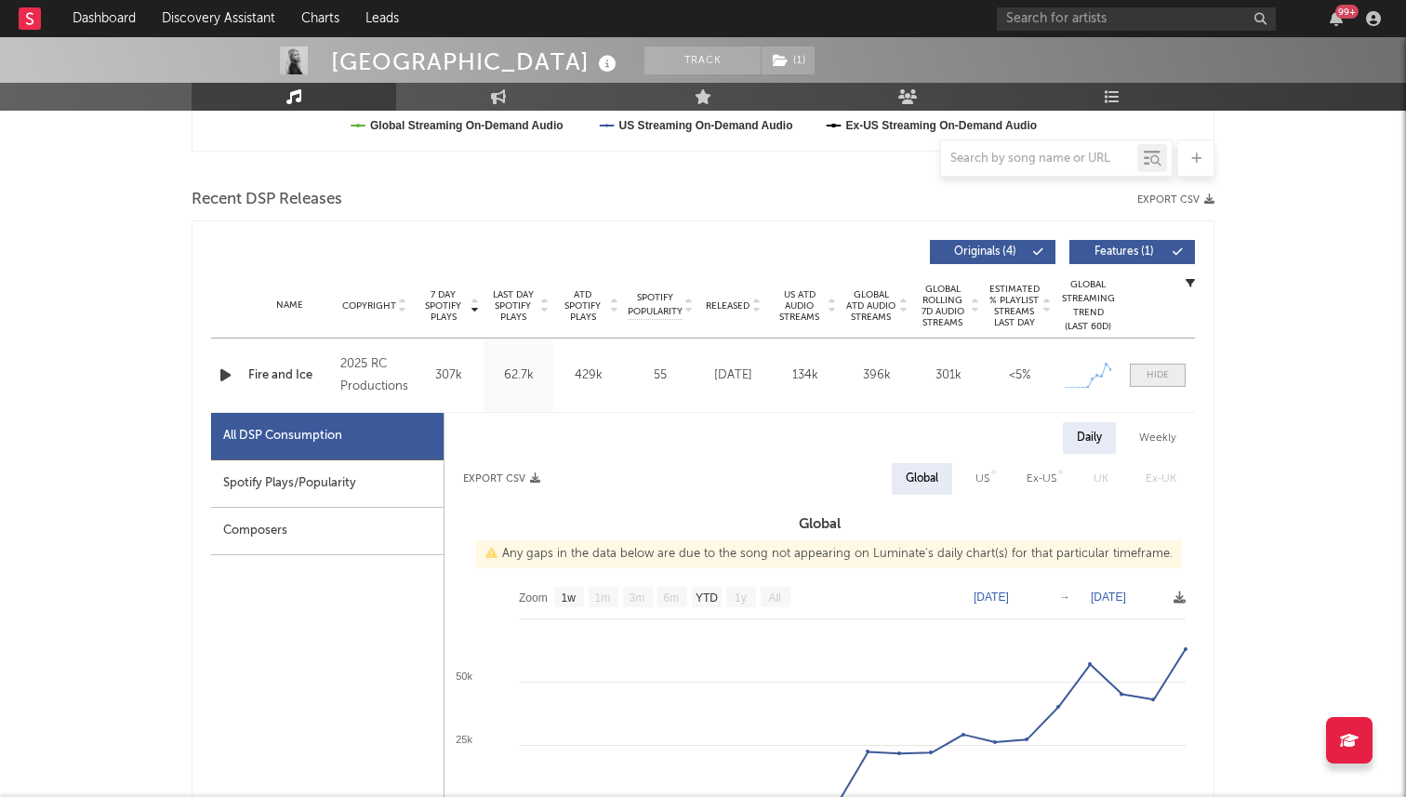
click at [1154, 374] on div at bounding box center [1157, 375] width 22 height 14
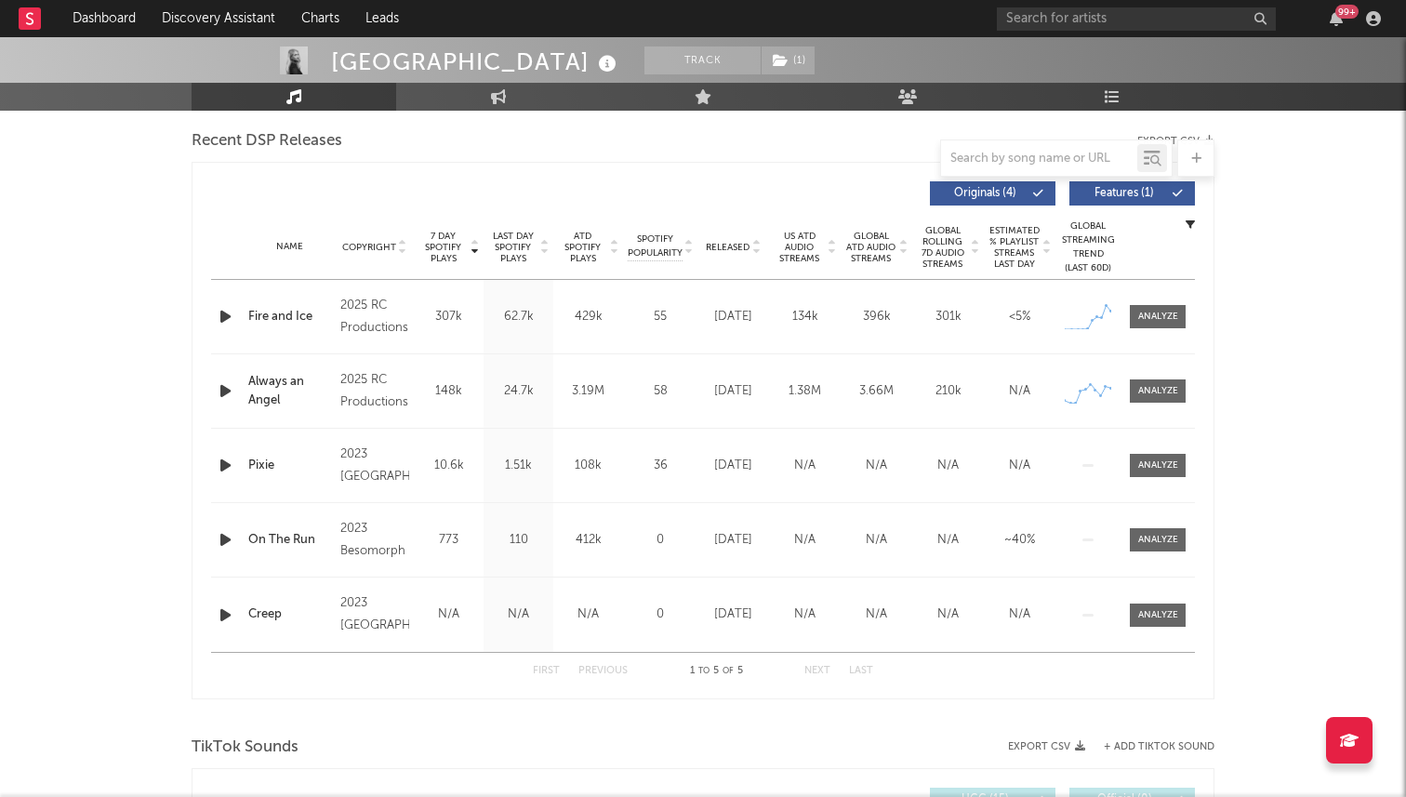
scroll to position [604, 0]
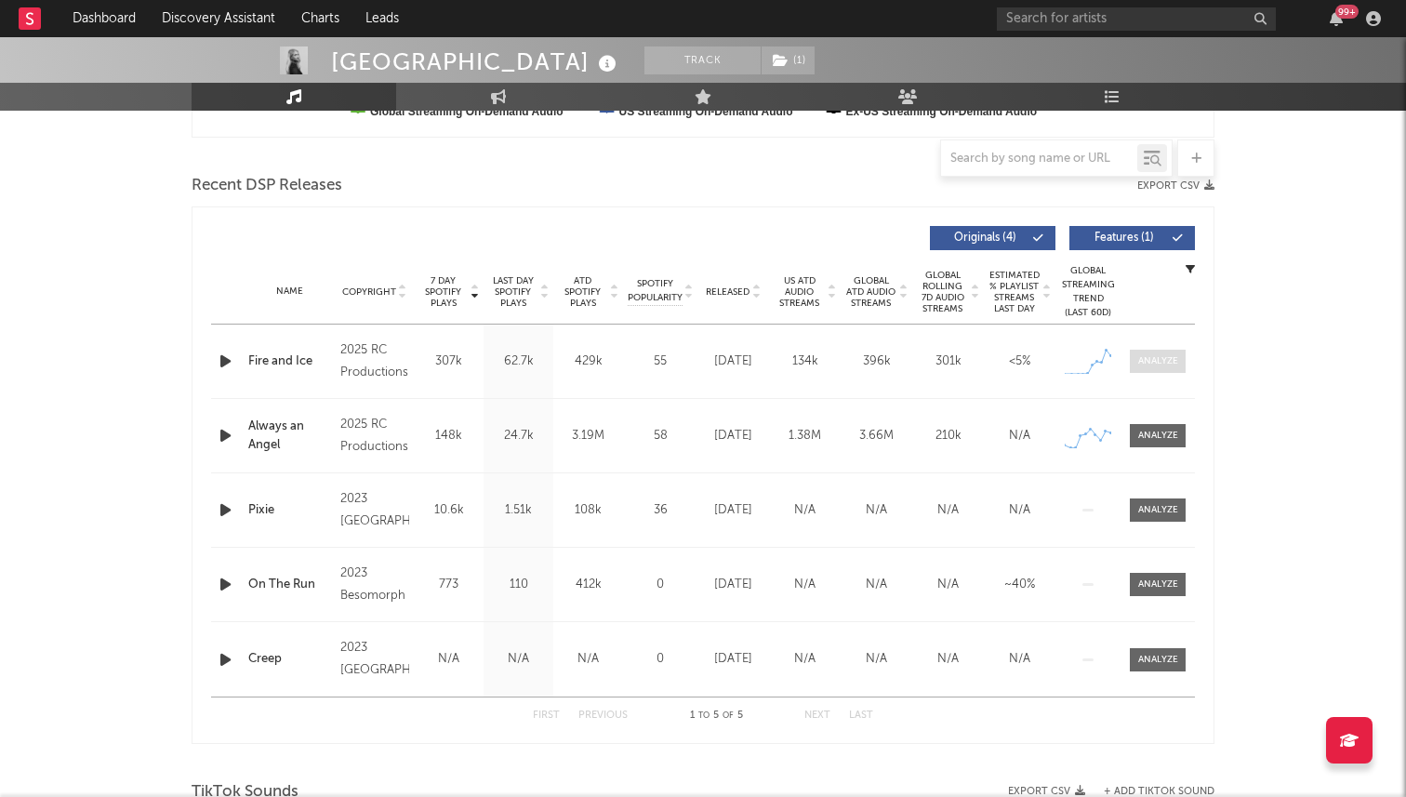
click at [1172, 355] on div at bounding box center [1158, 361] width 40 height 14
select select "1w"
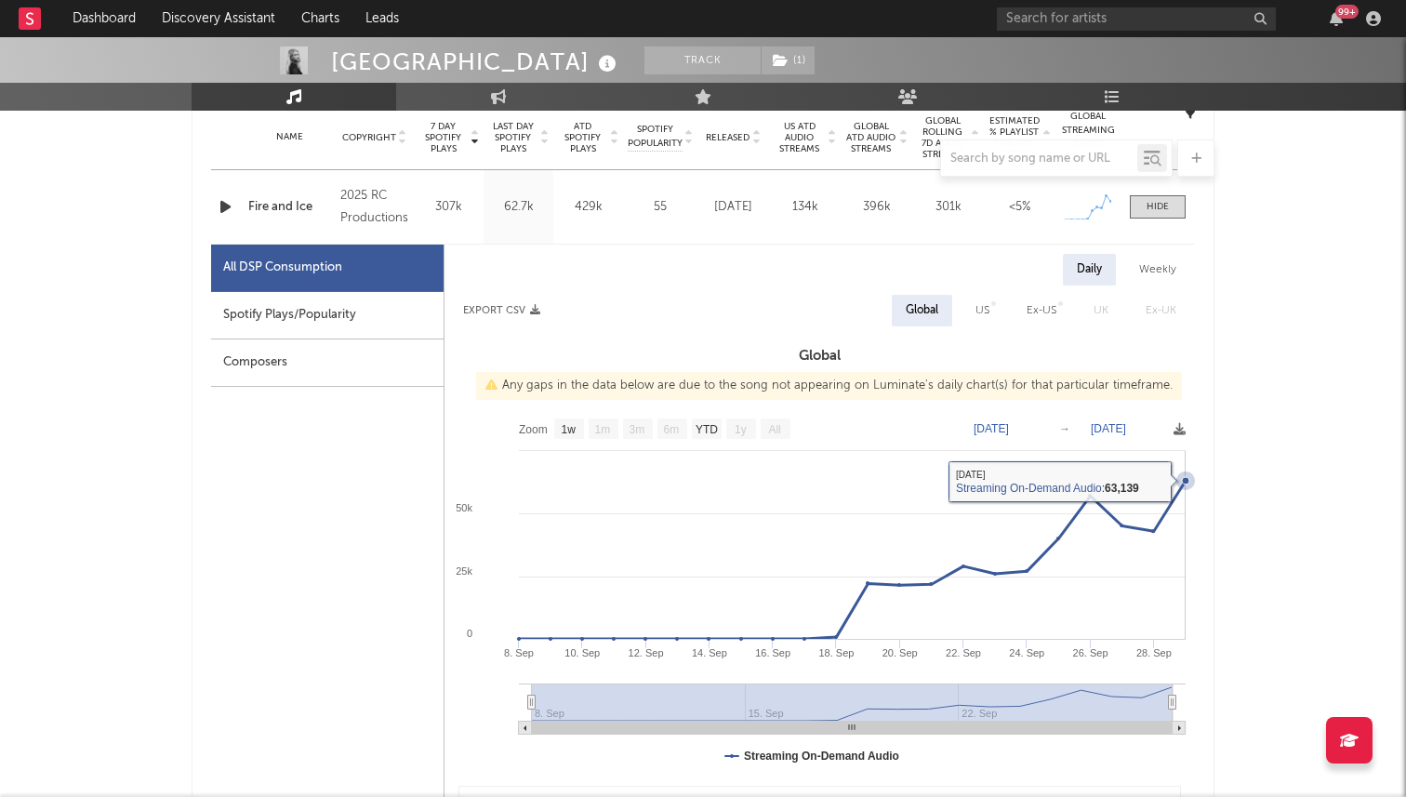
scroll to position [752, 0]
